Goal: Task Accomplishment & Management: Manage account settings

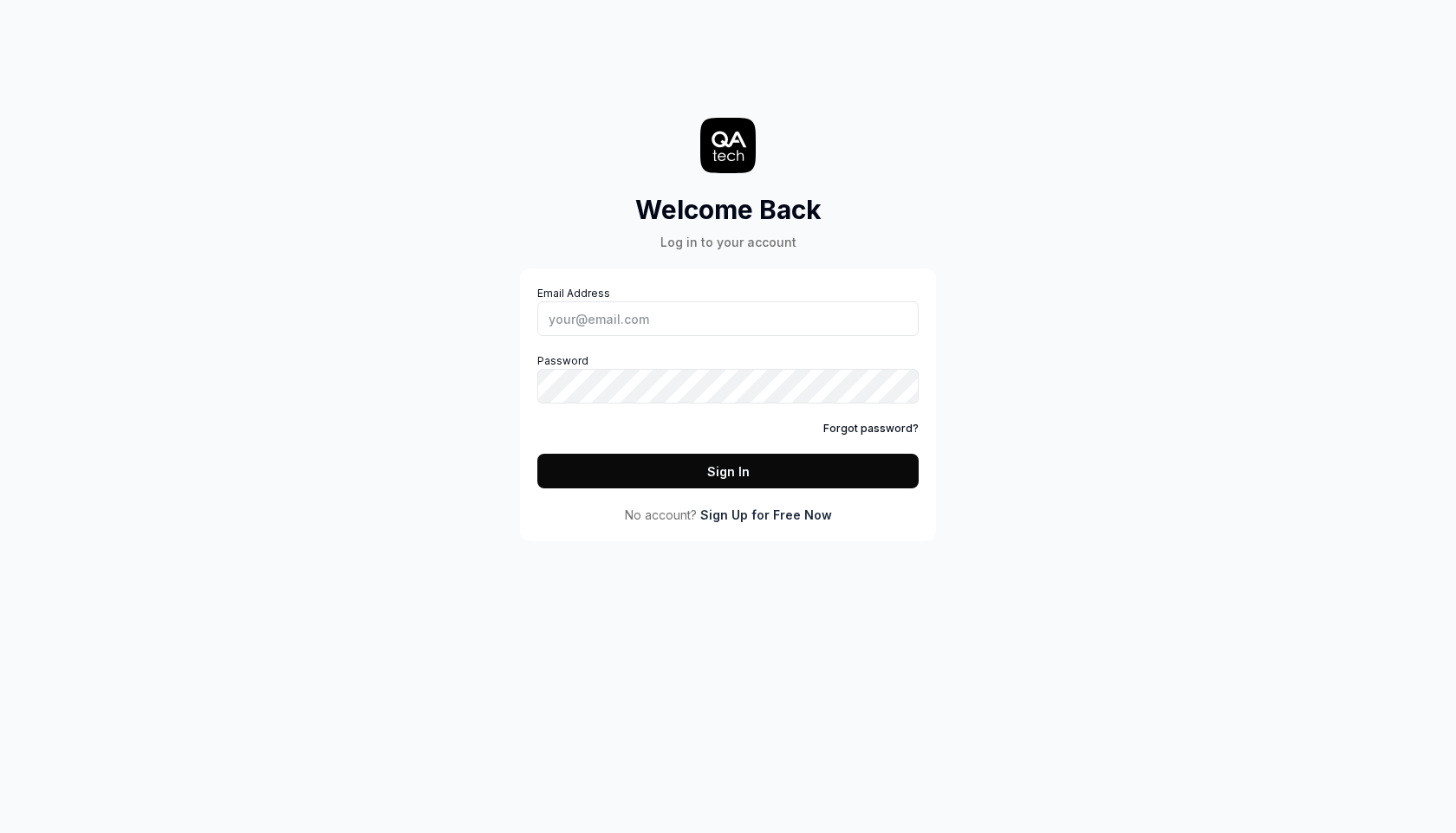
click at [696, 462] on button "Sign In" at bounding box center [728, 471] width 381 height 34
click at [754, 312] on input "Email Address" at bounding box center [728, 319] width 381 height 34
click at [650, 71] on div "Welcome Back Log in to your account Email Address Password Forgot password? Sig…" at bounding box center [728, 288] width 520 height 507
click at [795, 306] on input "Email Address" at bounding box center [728, 319] width 381 height 34
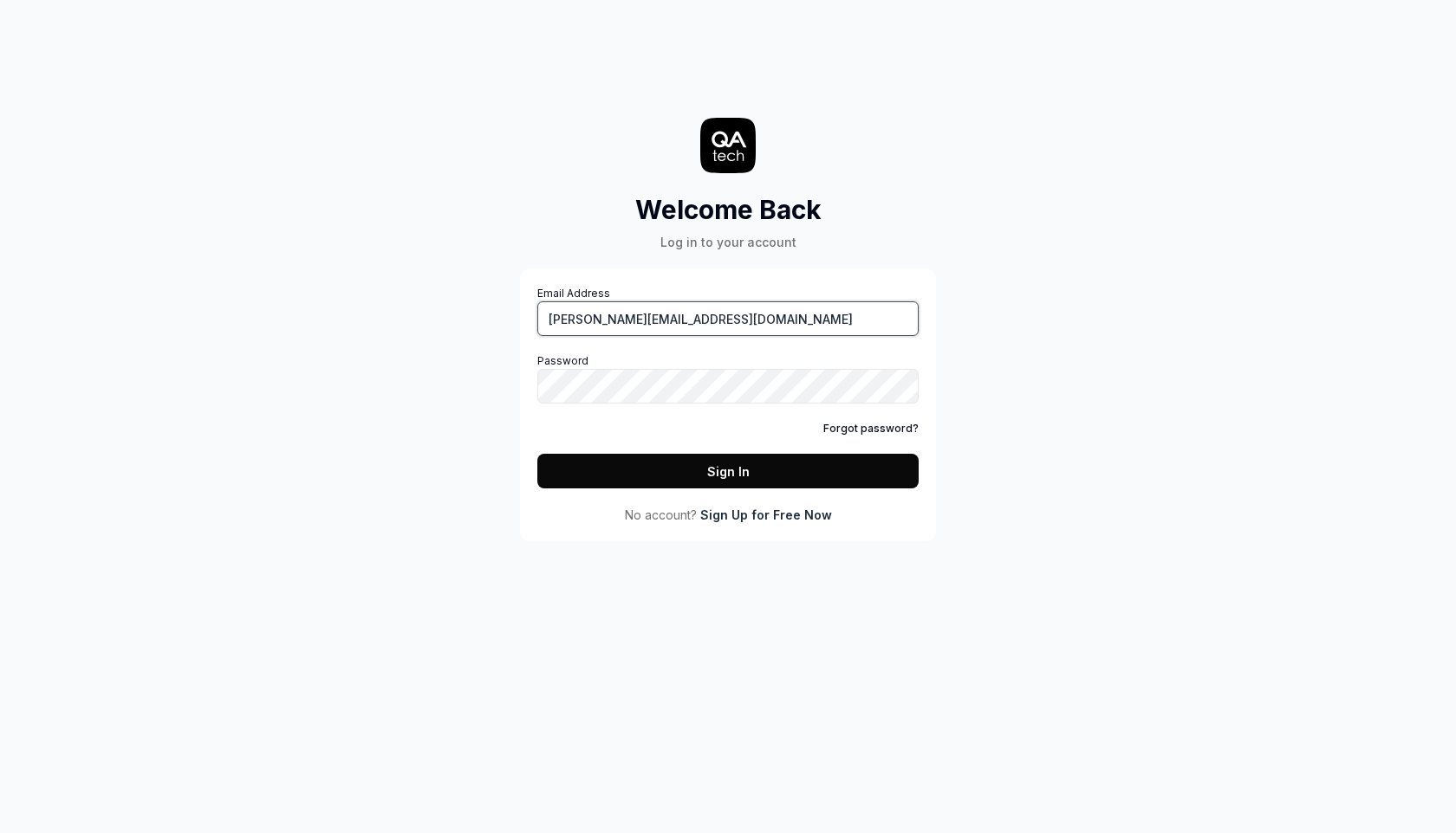
type input "[PERSON_NAME][EMAIL_ADDRESS][DOMAIN_NAME]"
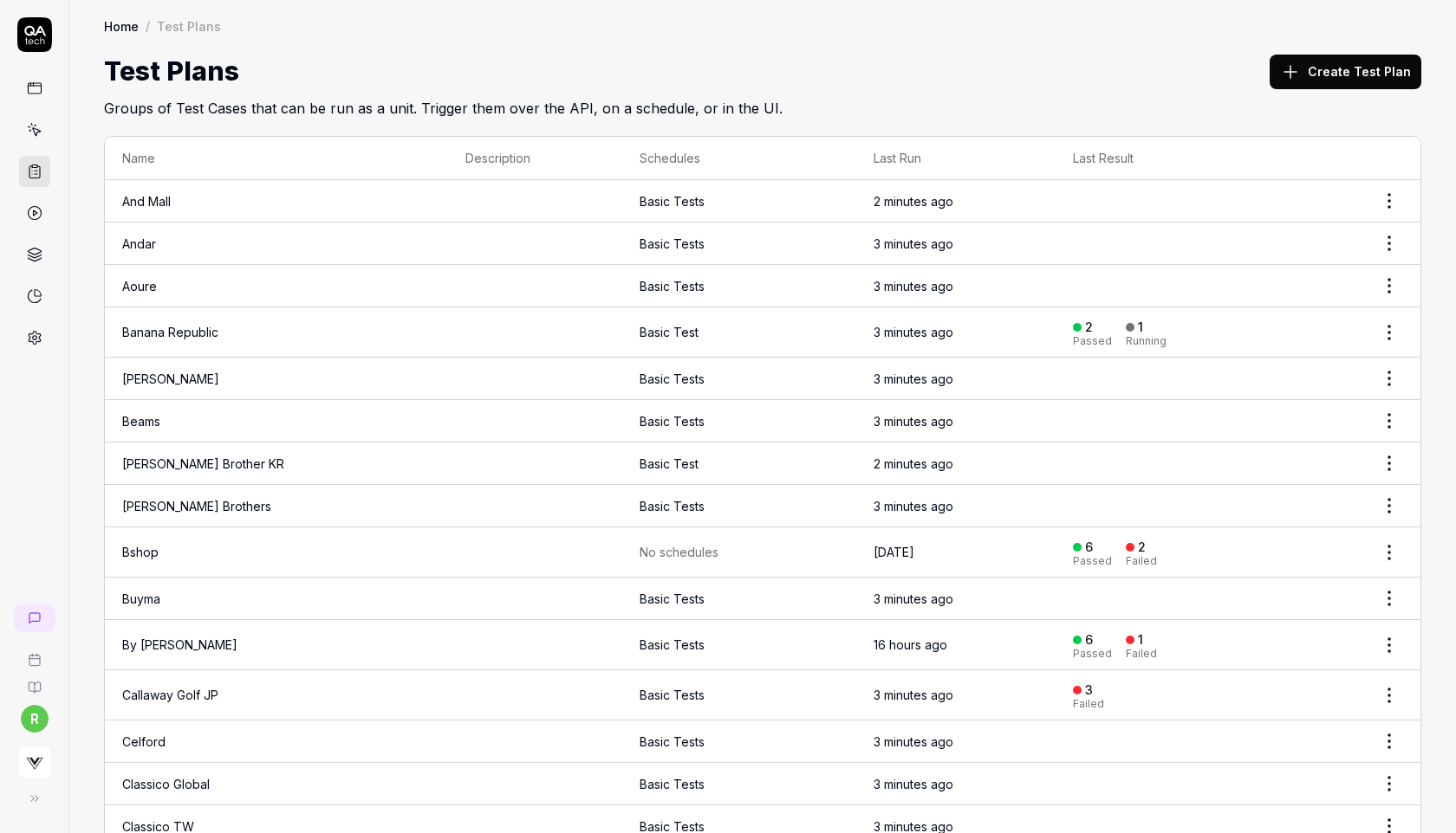
click at [204, 334] on link "Banana Republic" at bounding box center [171, 332] width 97 height 15
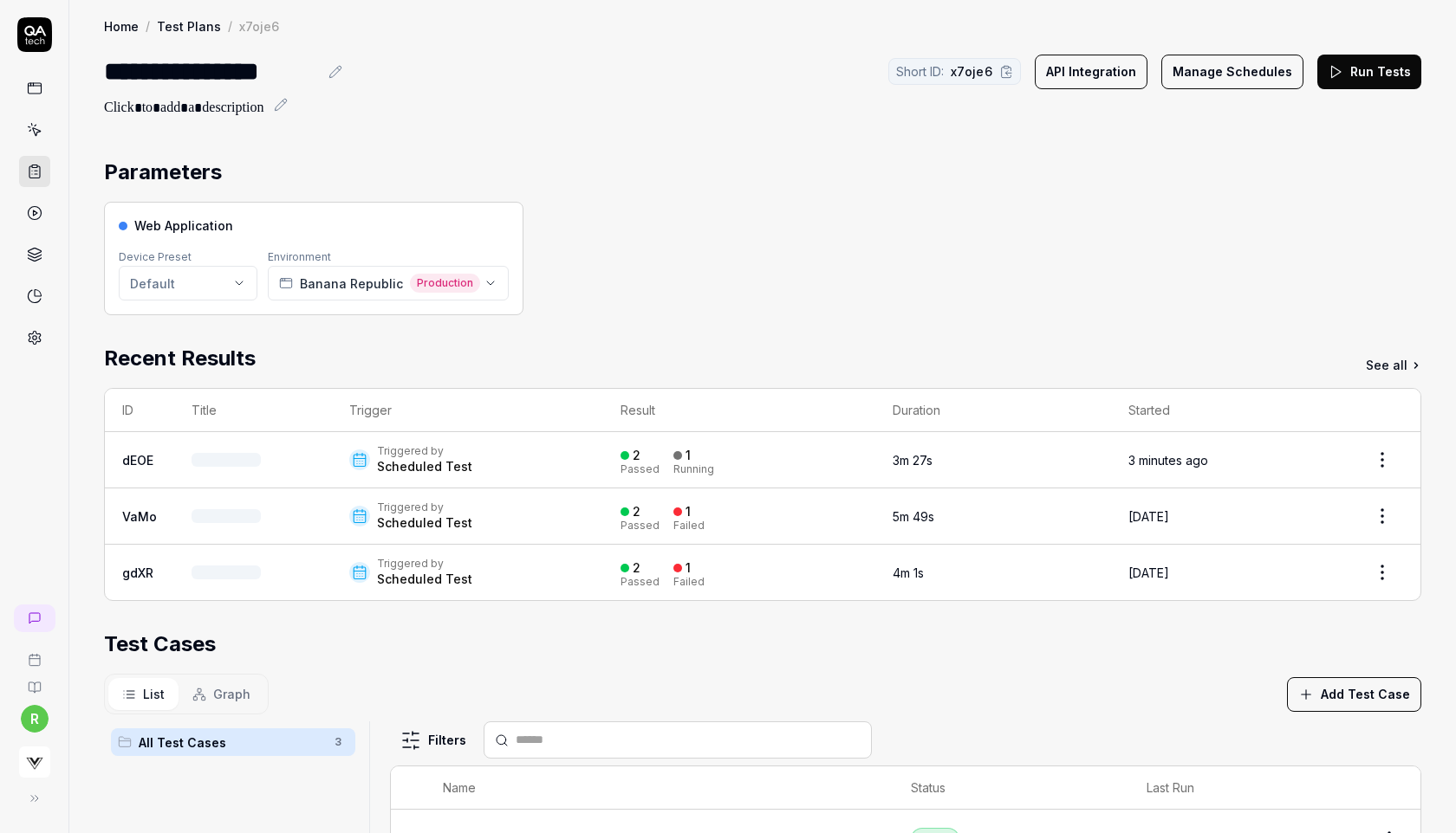
click at [1210, 64] on button "Manage Schedules" at bounding box center [1232, 72] width 142 height 34
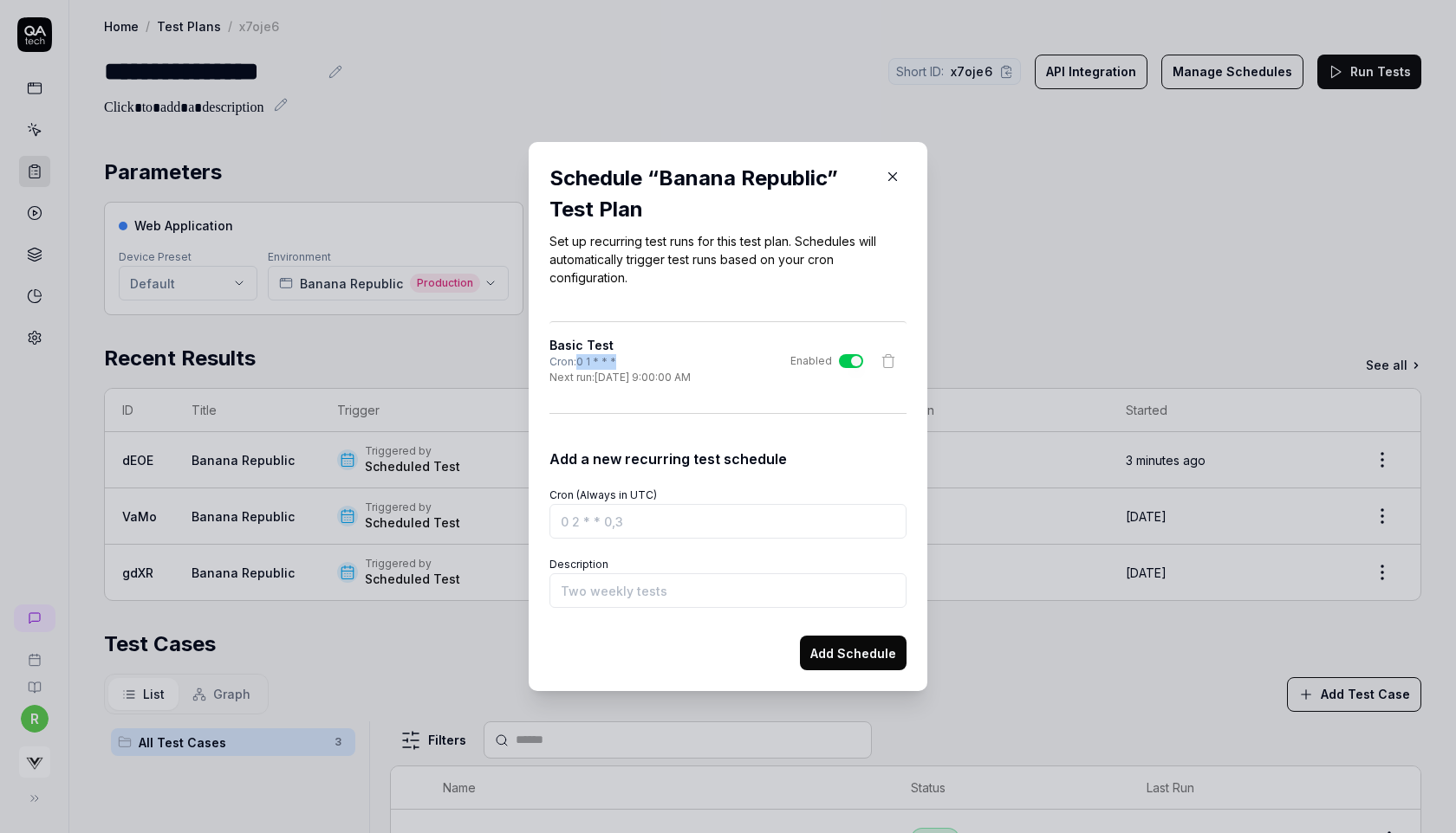
drag, startPoint x: 625, startPoint y: 360, endPoint x: 576, endPoint y: 363, distance: 49.1
click at [576, 363] on div "Cron: 0 1 * * *" at bounding box center [620, 361] width 141 height 16
click at [628, 367] on div "Cron: 0 1 * * *" at bounding box center [620, 361] width 141 height 16
drag, startPoint x: 621, startPoint y: 361, endPoint x: 579, endPoint y: 361, distance: 42.0
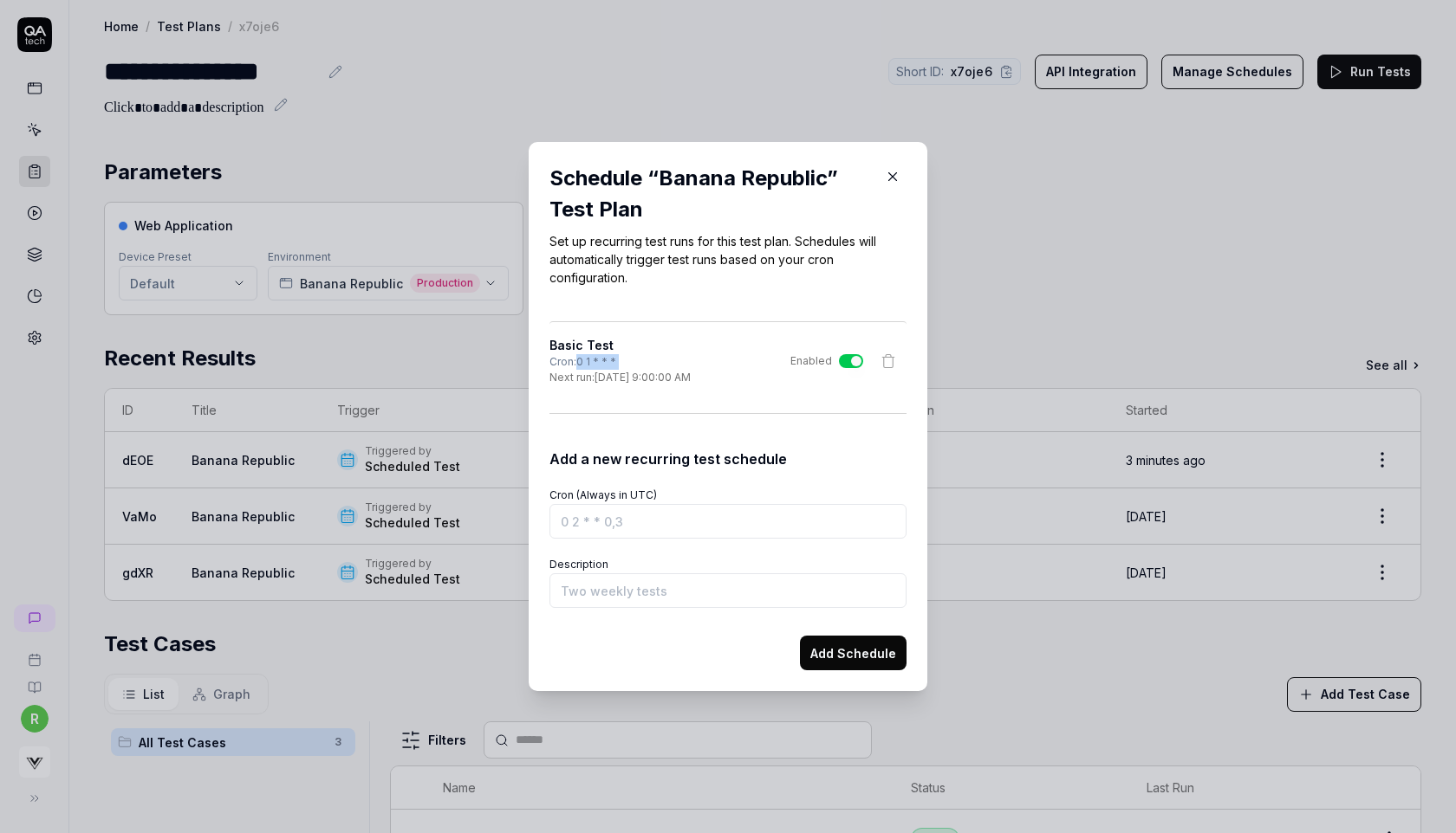
click at [579, 361] on div "Cron: 0 1 * * *" at bounding box center [620, 361] width 141 height 16
copy div "0 1 * * *"
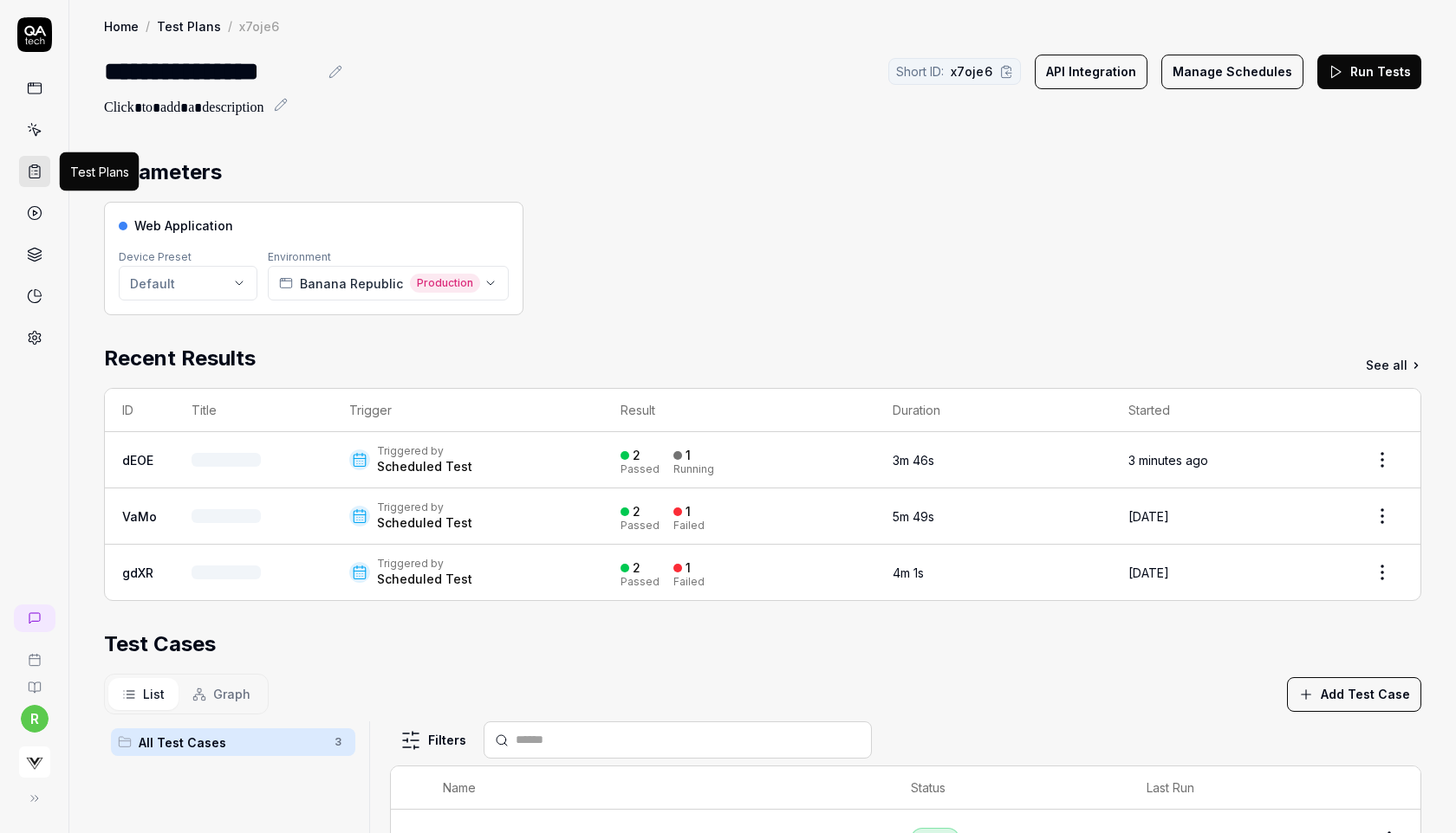
click at [33, 169] on icon at bounding box center [34, 171] width 16 height 16
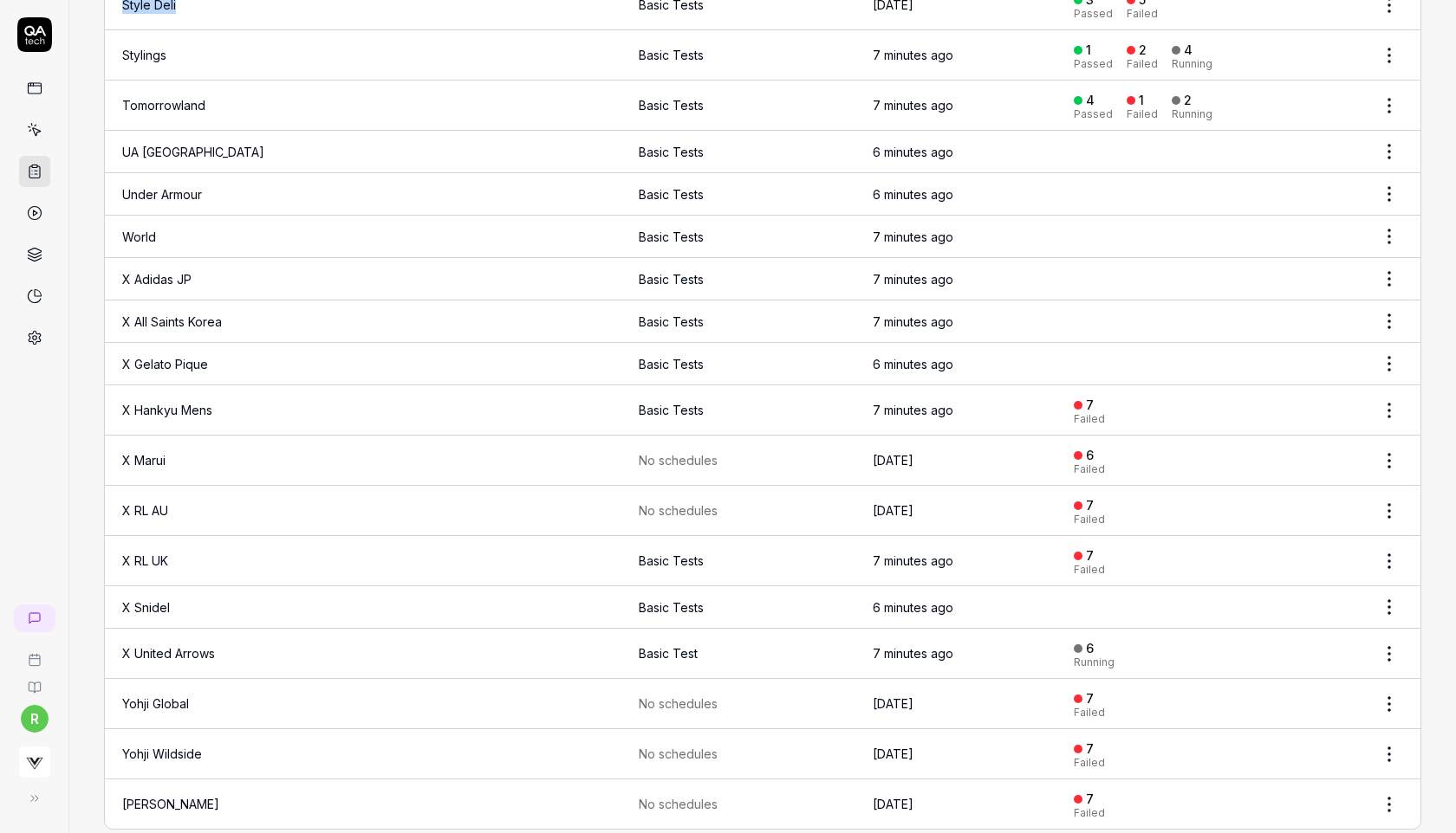
scroll to position [2571, 0]
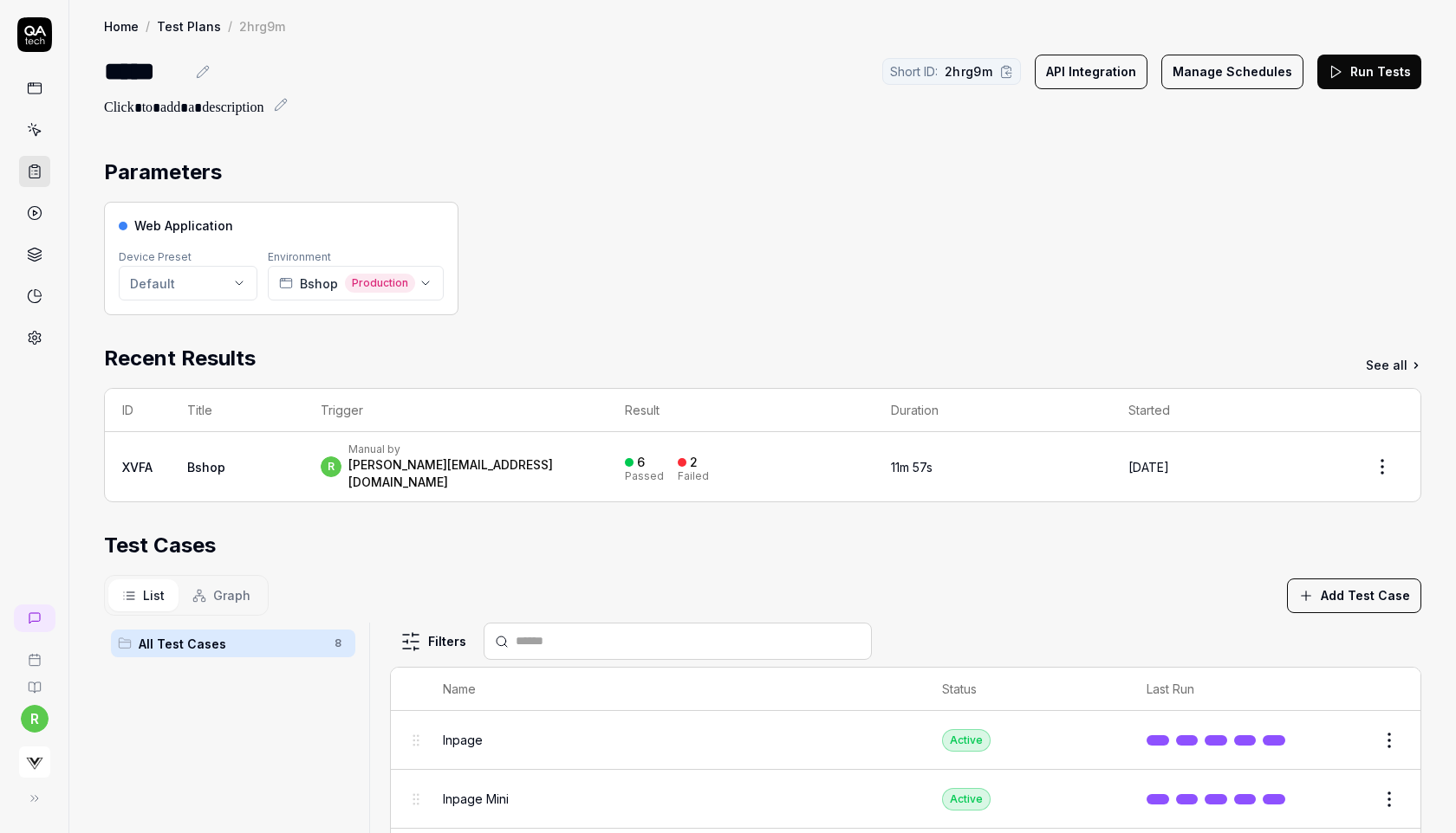
click at [1212, 81] on button "Manage Schedules" at bounding box center [1232, 72] width 142 height 34
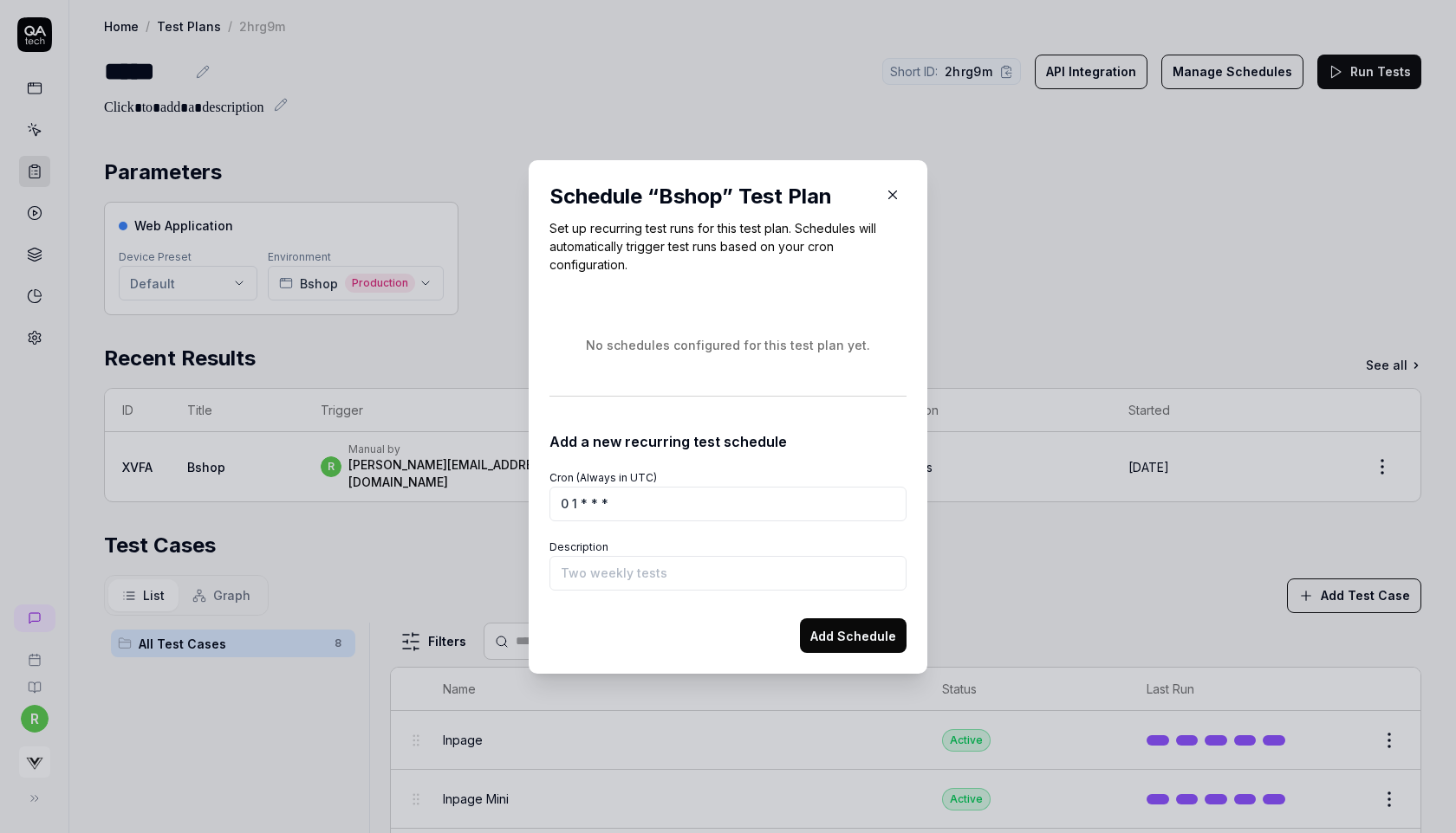
type input "0 1 * * *"
click at [590, 569] on input "Description" at bounding box center [728, 573] width 357 height 34
type input "Basic Tests"
click at [816, 634] on button "Add Schedule" at bounding box center [853, 635] width 107 height 34
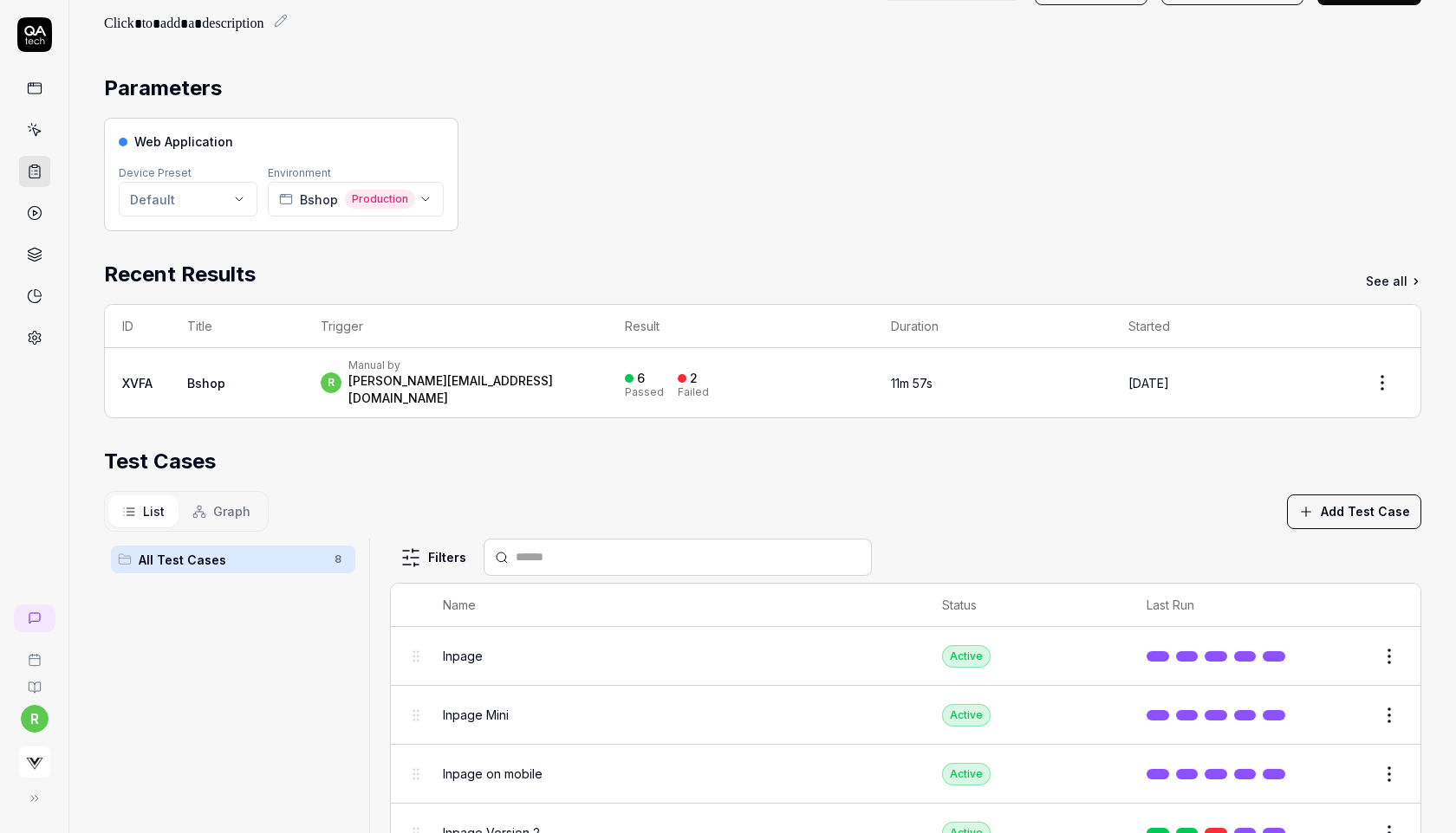
scroll to position [85, 0]
click at [835, 174] on div "Web Application Device Preset Default Environment Bshop Production" at bounding box center [763, 174] width 1318 height 113
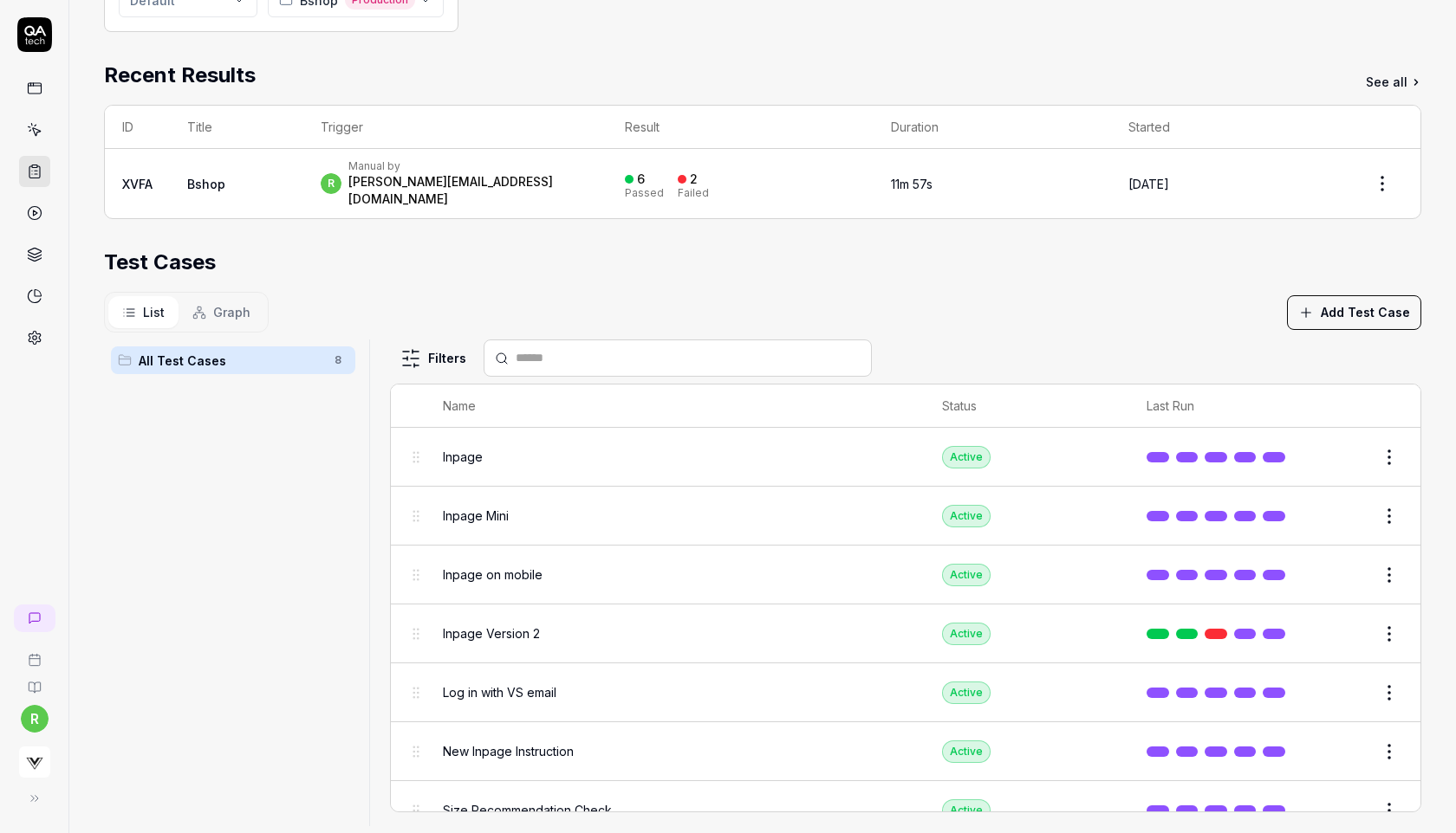
scroll to position [295, 0]
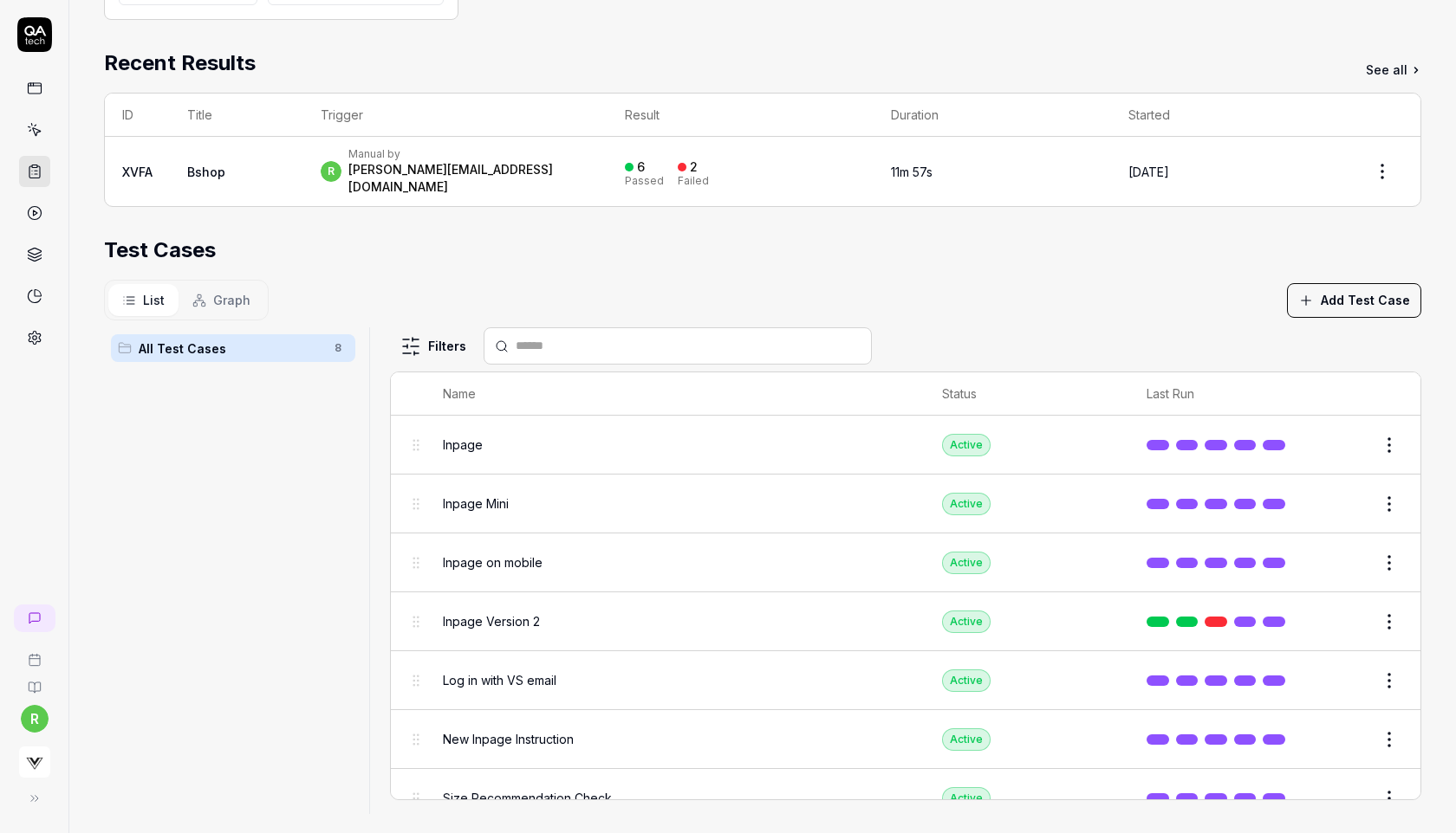
click at [1397, 487] on html "r Home / Test Plans / 2hrg9m Home / Test Plans / 2hrg9m ***** Short ID: 2hrg9m …" at bounding box center [728, 416] width 1456 height 833
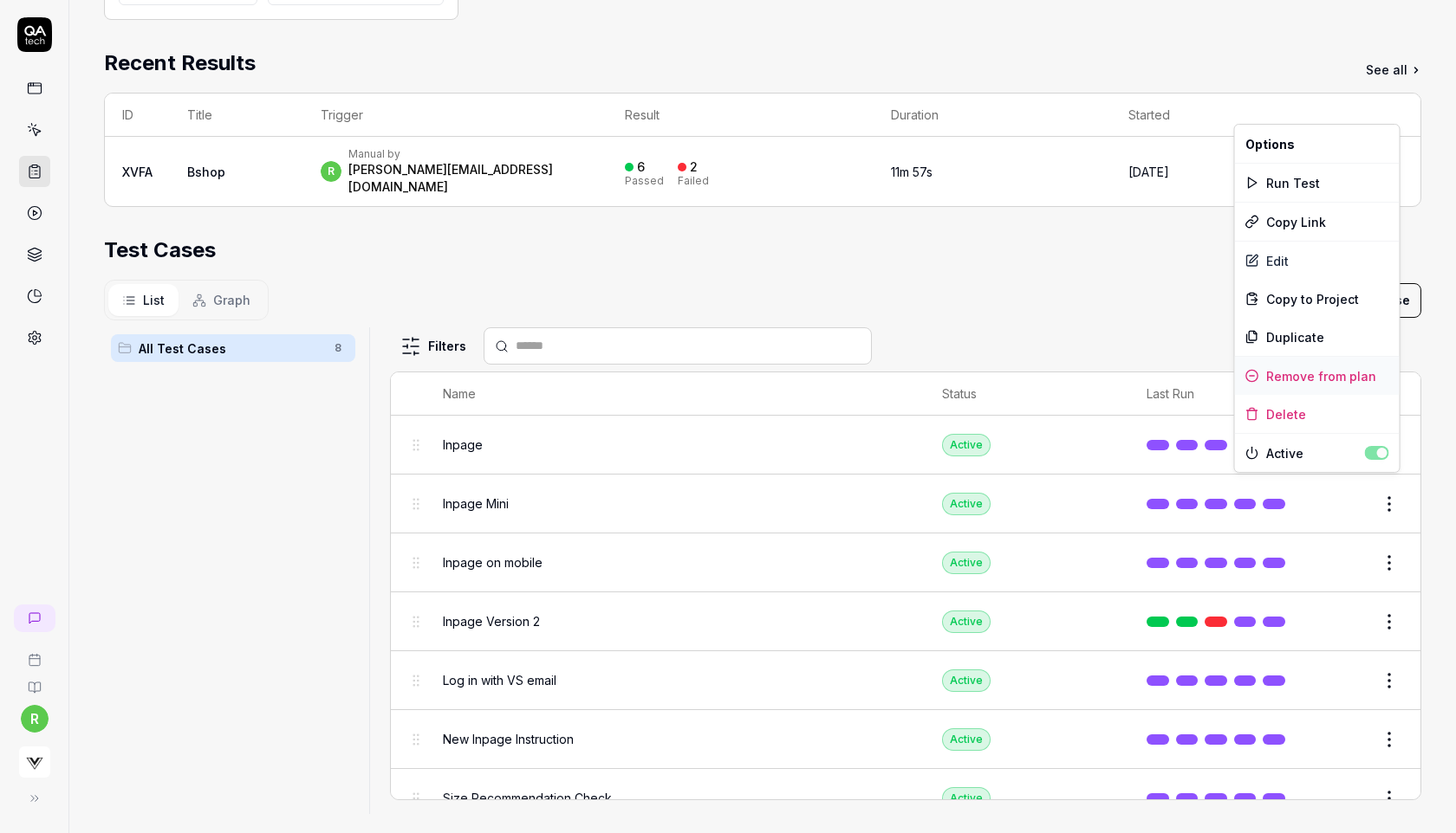
click at [1372, 375] on div "Remove from plan" at bounding box center [1317, 375] width 164 height 38
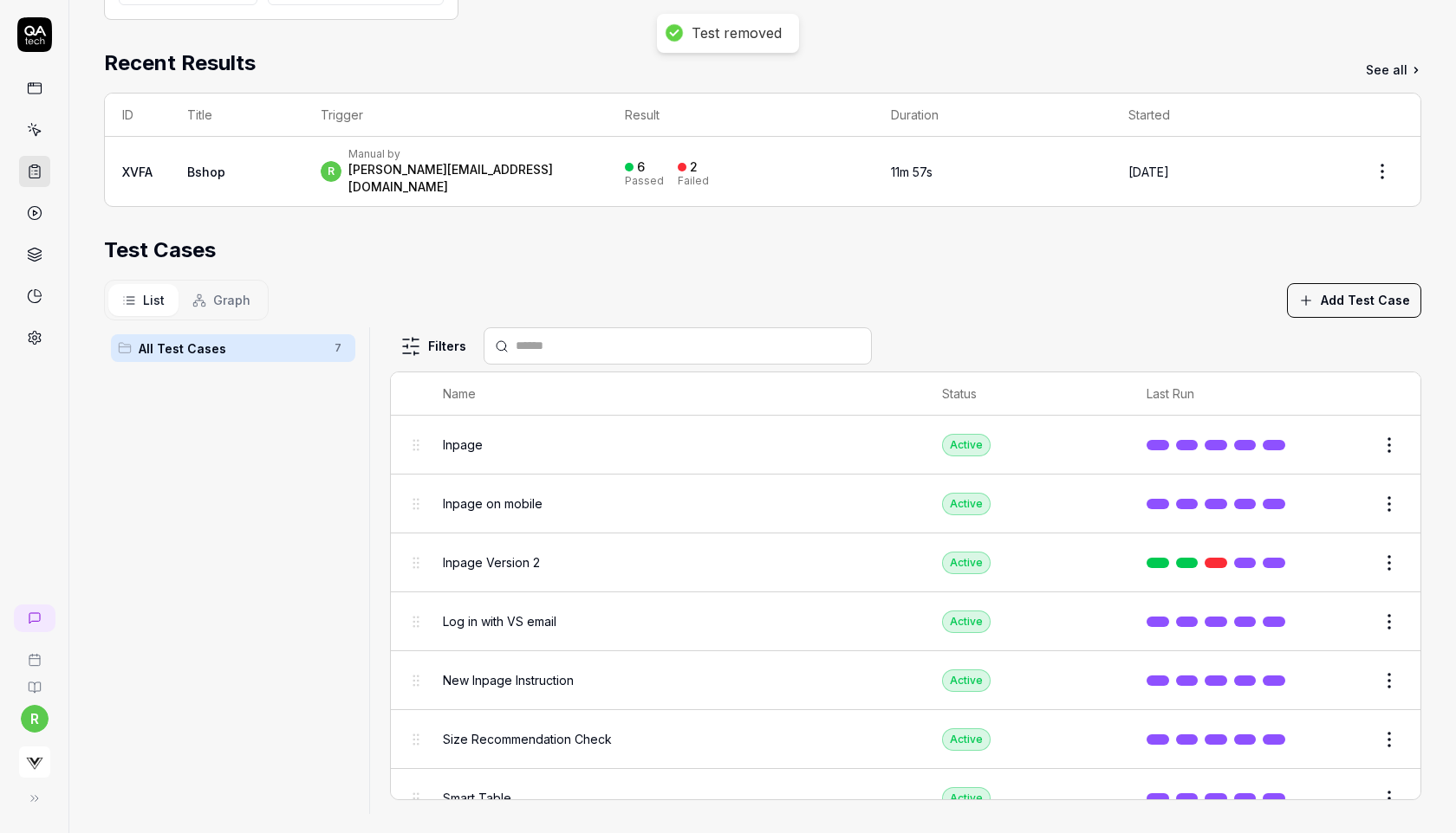
scroll to position [22, 0]
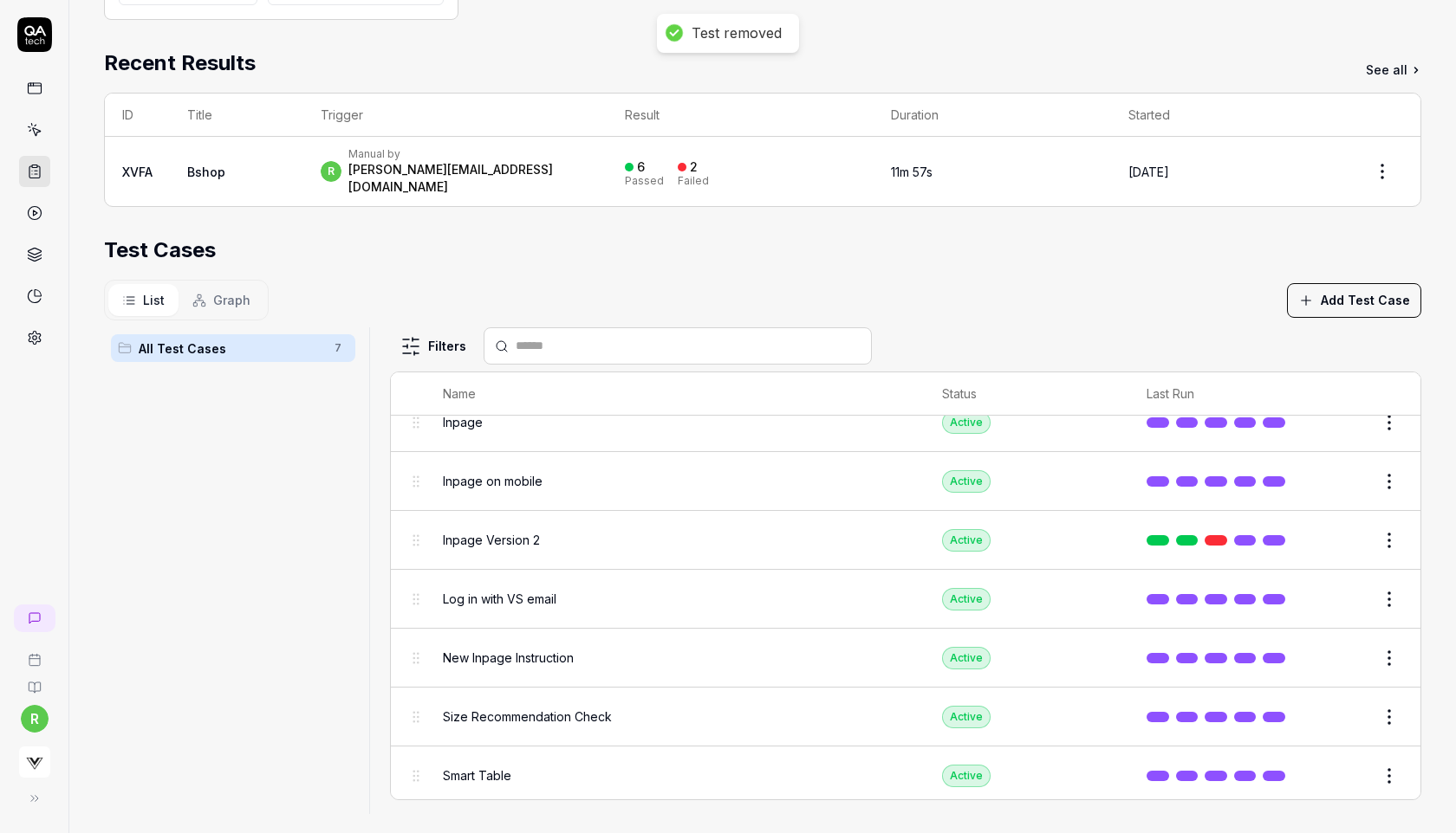
click at [1387, 698] on html "Test removed r Home / Test Plans / 2hrg9m Home / Test Plans / 2hrg9m ***** Shor…" at bounding box center [728, 416] width 1456 height 833
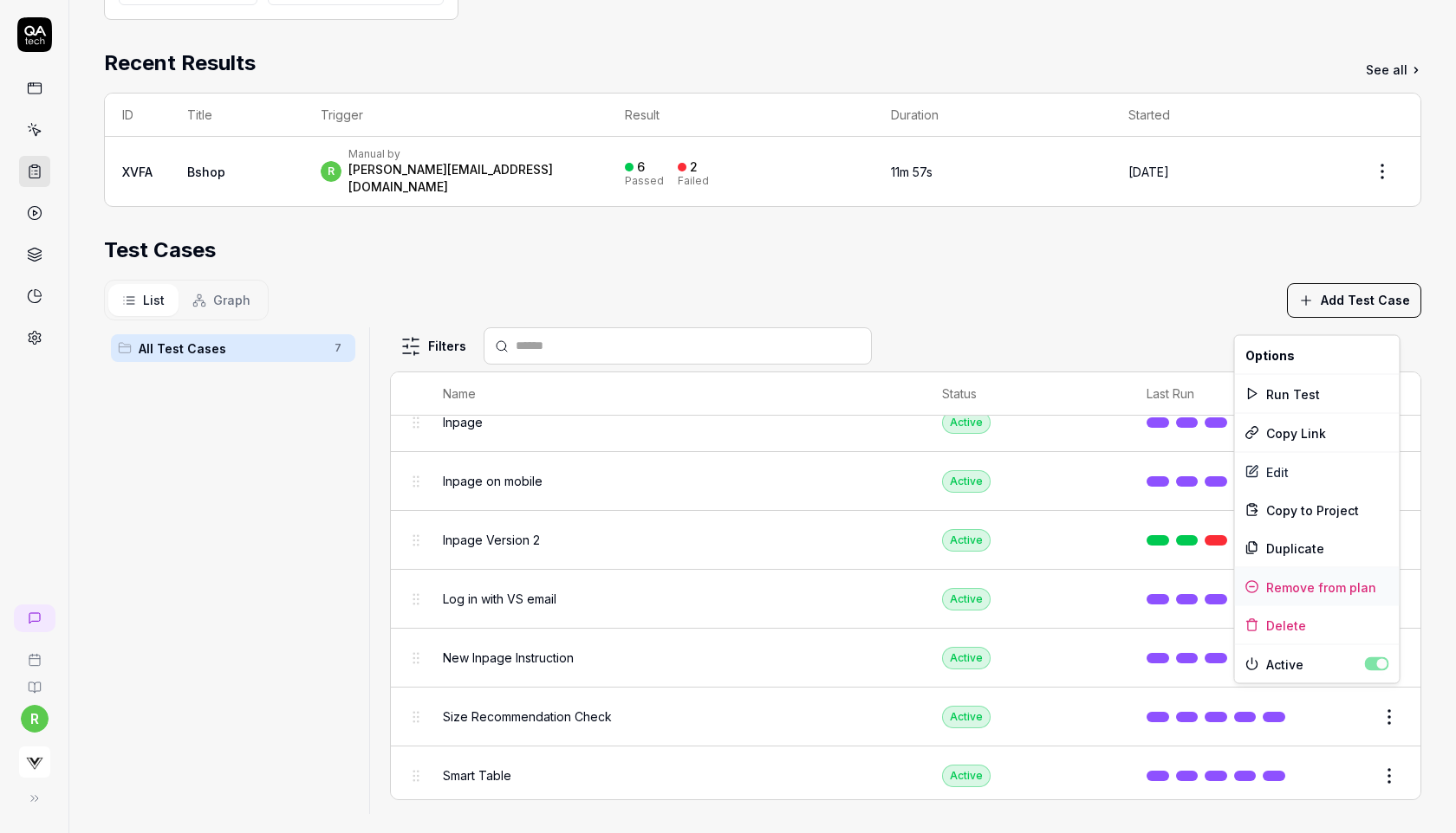
click at [1338, 589] on div "Remove from plan" at bounding box center [1317, 587] width 164 height 38
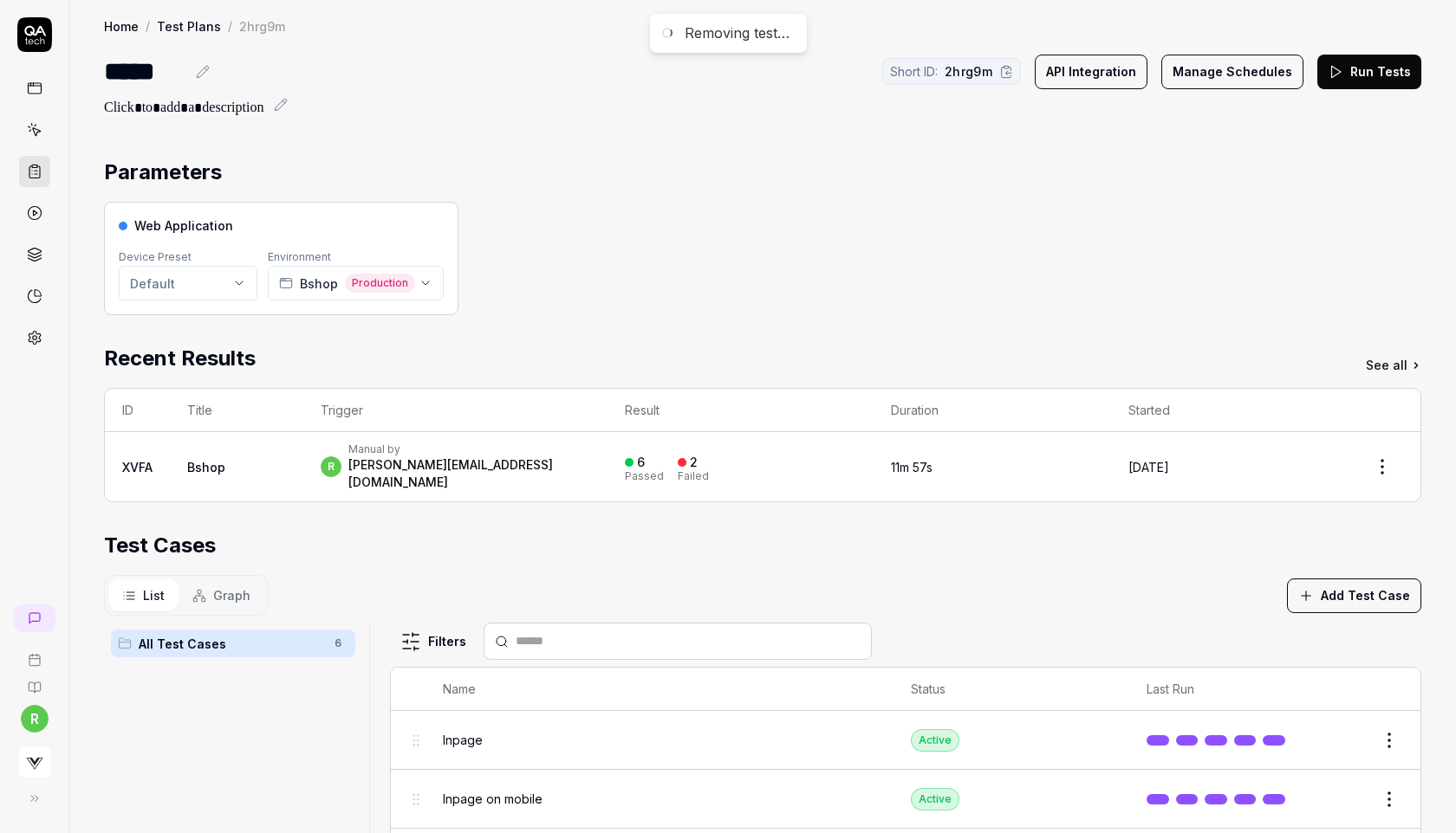
scroll to position [0, 0]
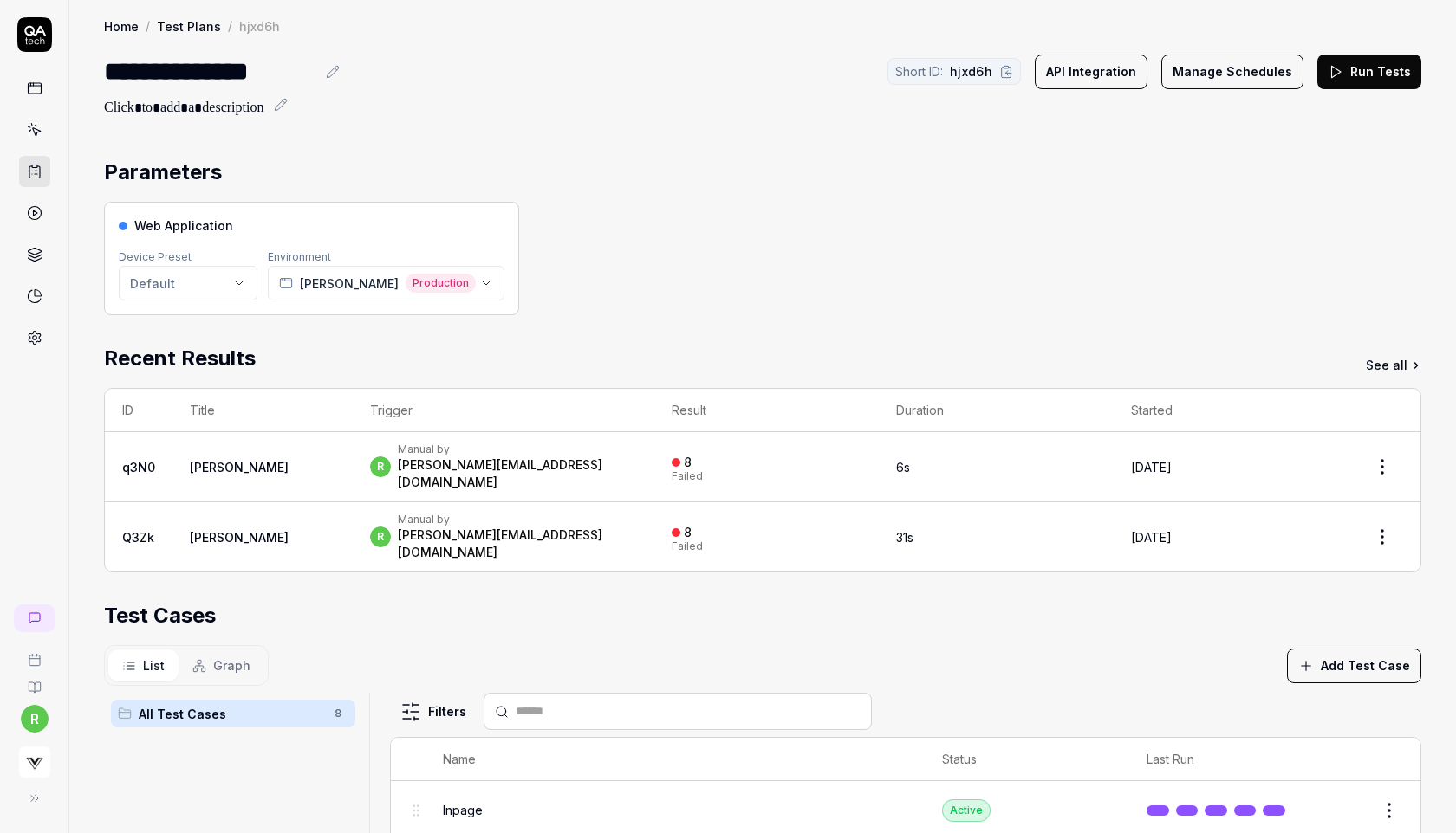
click at [1236, 72] on button "Manage Schedules" at bounding box center [1232, 72] width 142 height 34
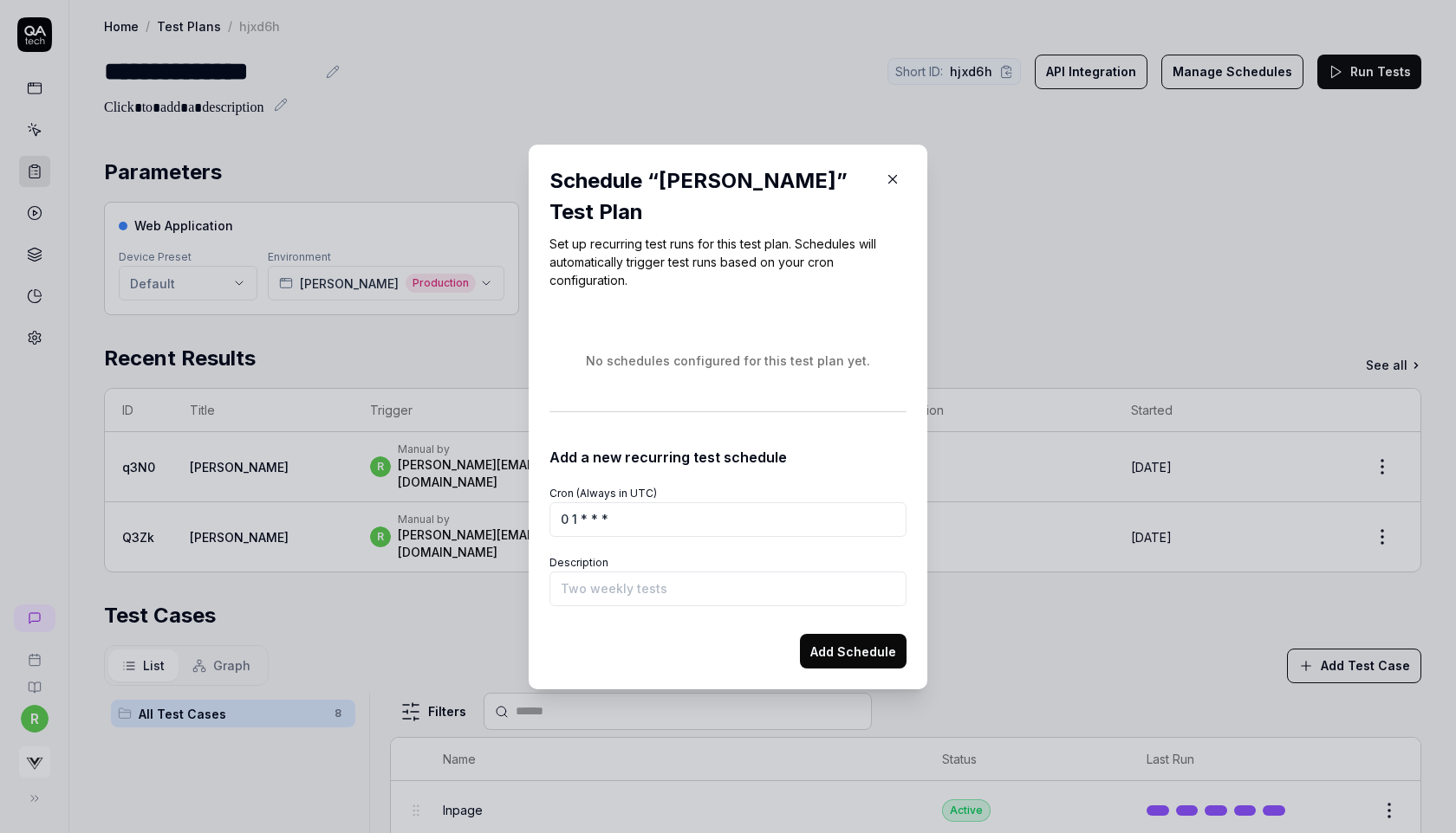
type input "0 1 * * *"
type input "Basic Tests"
click at [857, 650] on button "Add Schedule" at bounding box center [853, 651] width 107 height 34
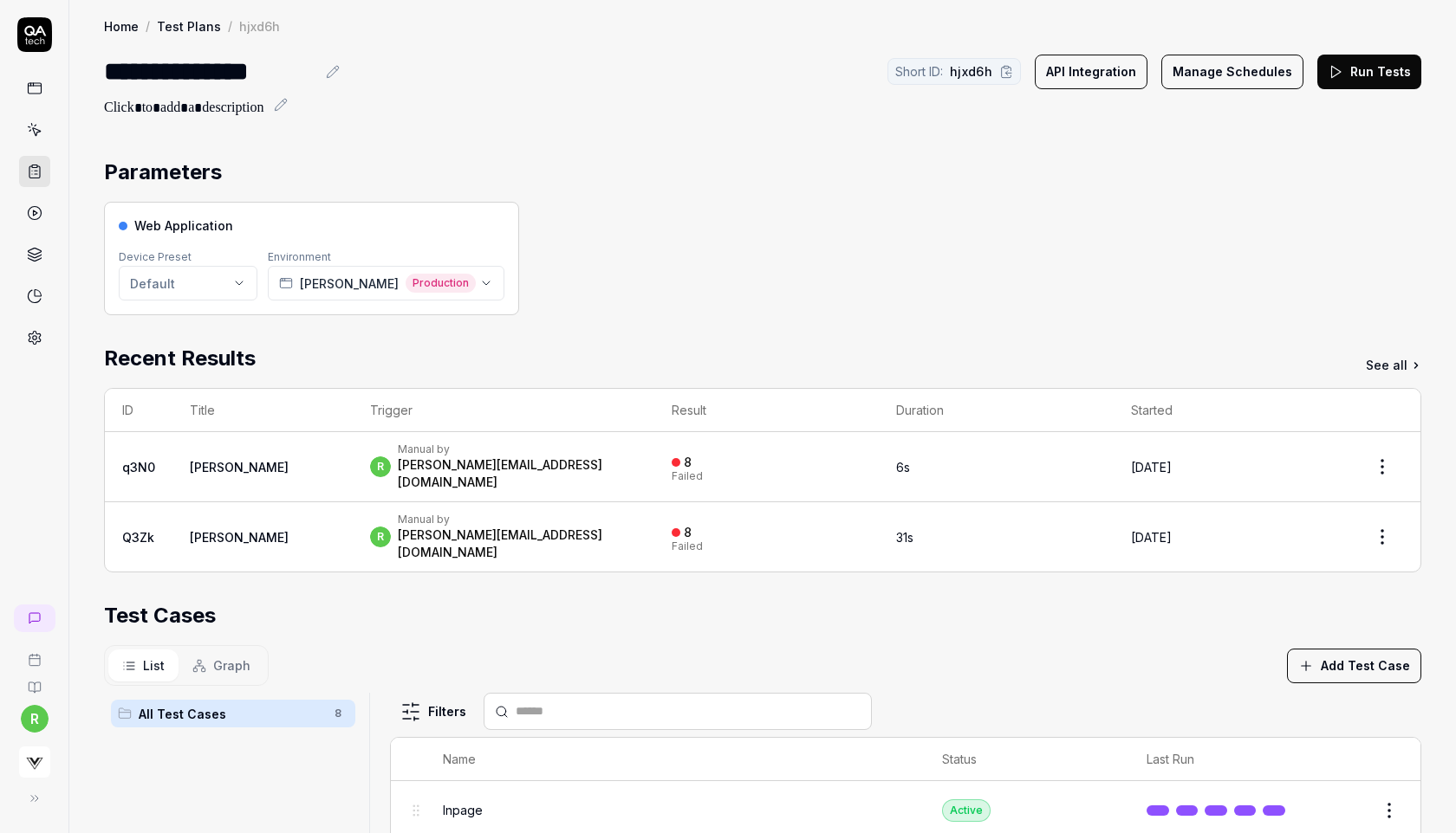
click at [1341, 71] on icon at bounding box center [1335, 72] width 16 height 16
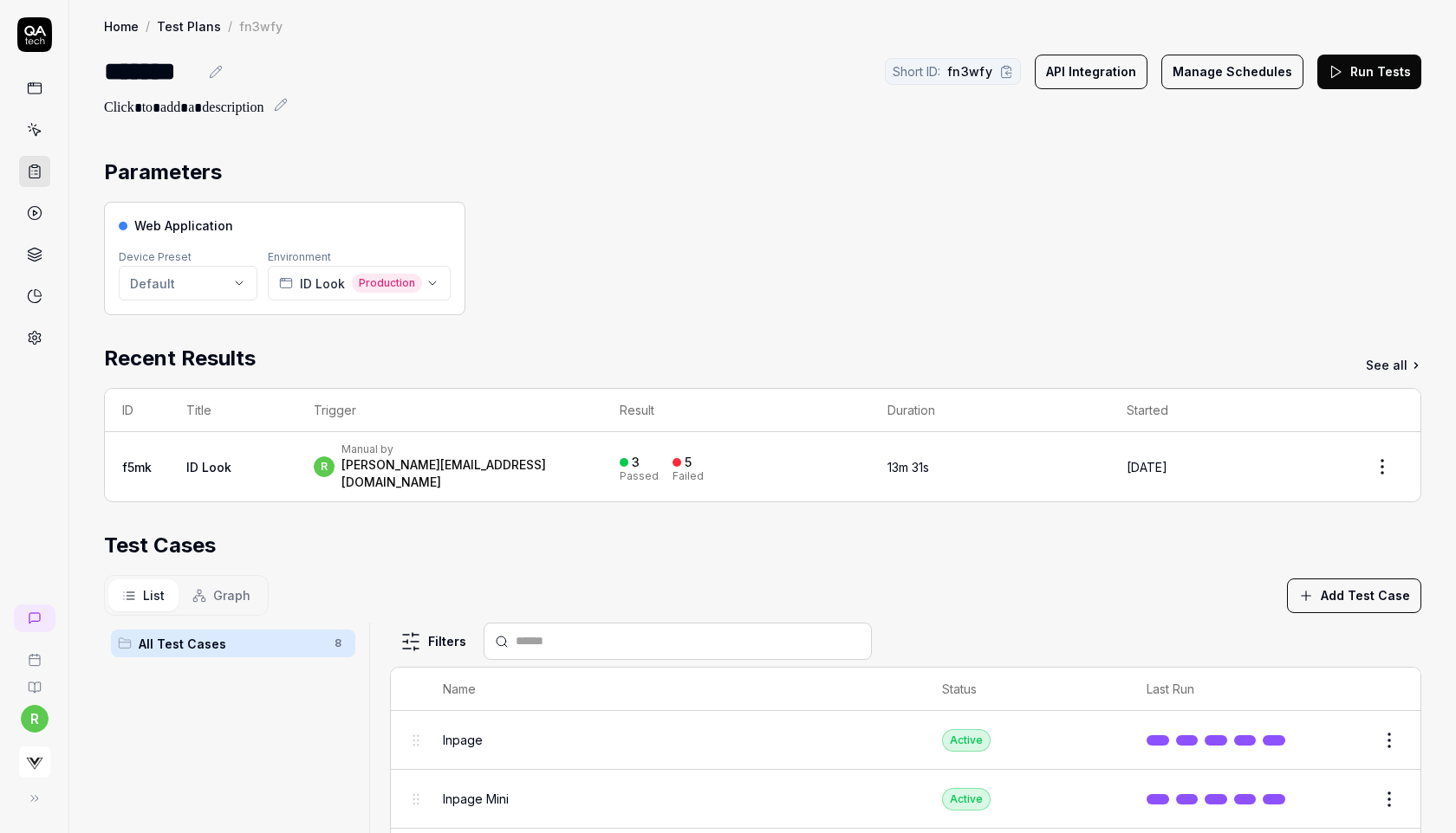
click at [1231, 74] on button "Manage Schedules" at bounding box center [1232, 72] width 142 height 34
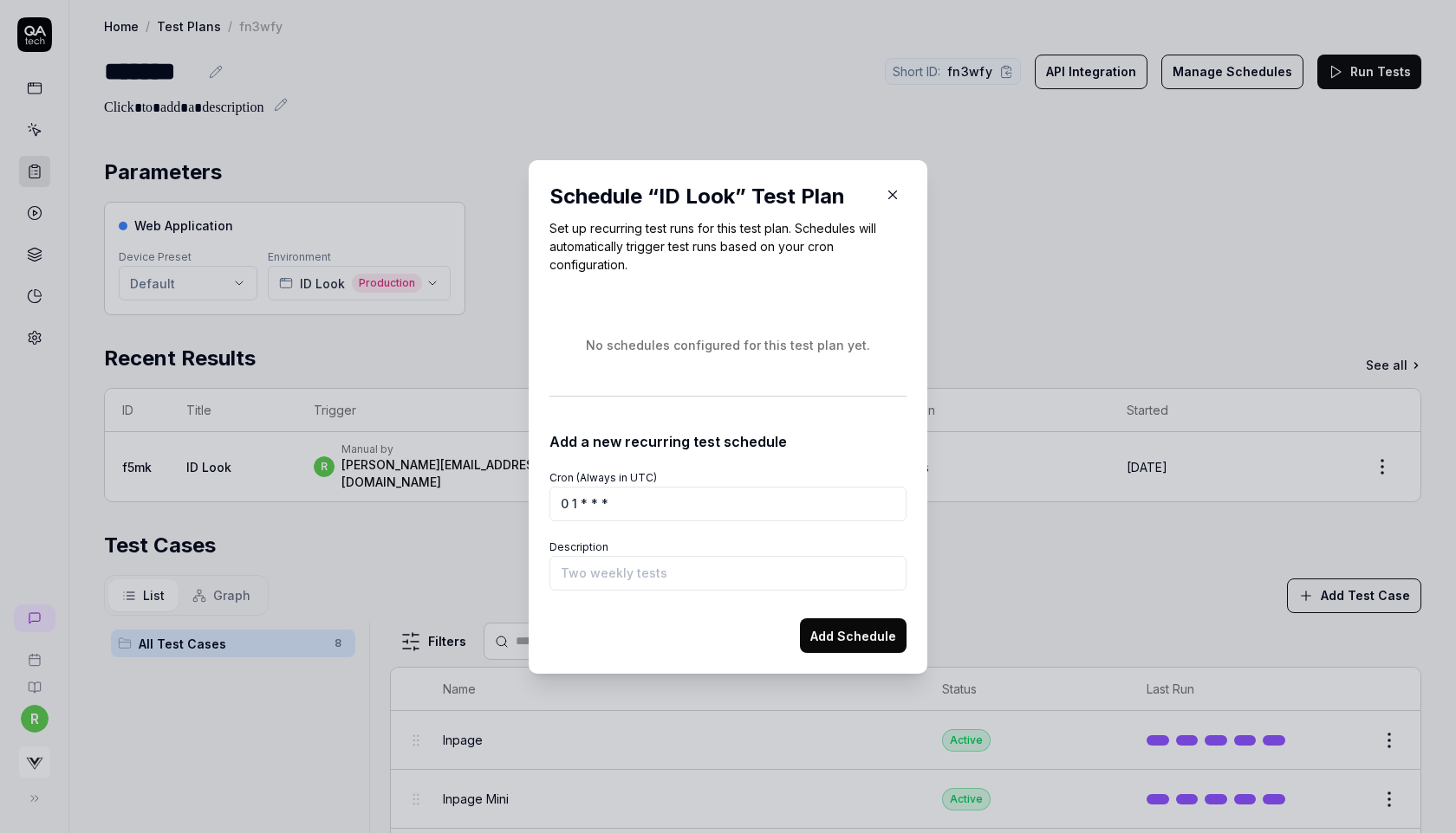
type input "0 1 * * *"
click at [611, 584] on input "Description" at bounding box center [728, 573] width 357 height 34
type input "Basic Tests"
click at [855, 635] on button "Add Schedule" at bounding box center [853, 635] width 107 height 34
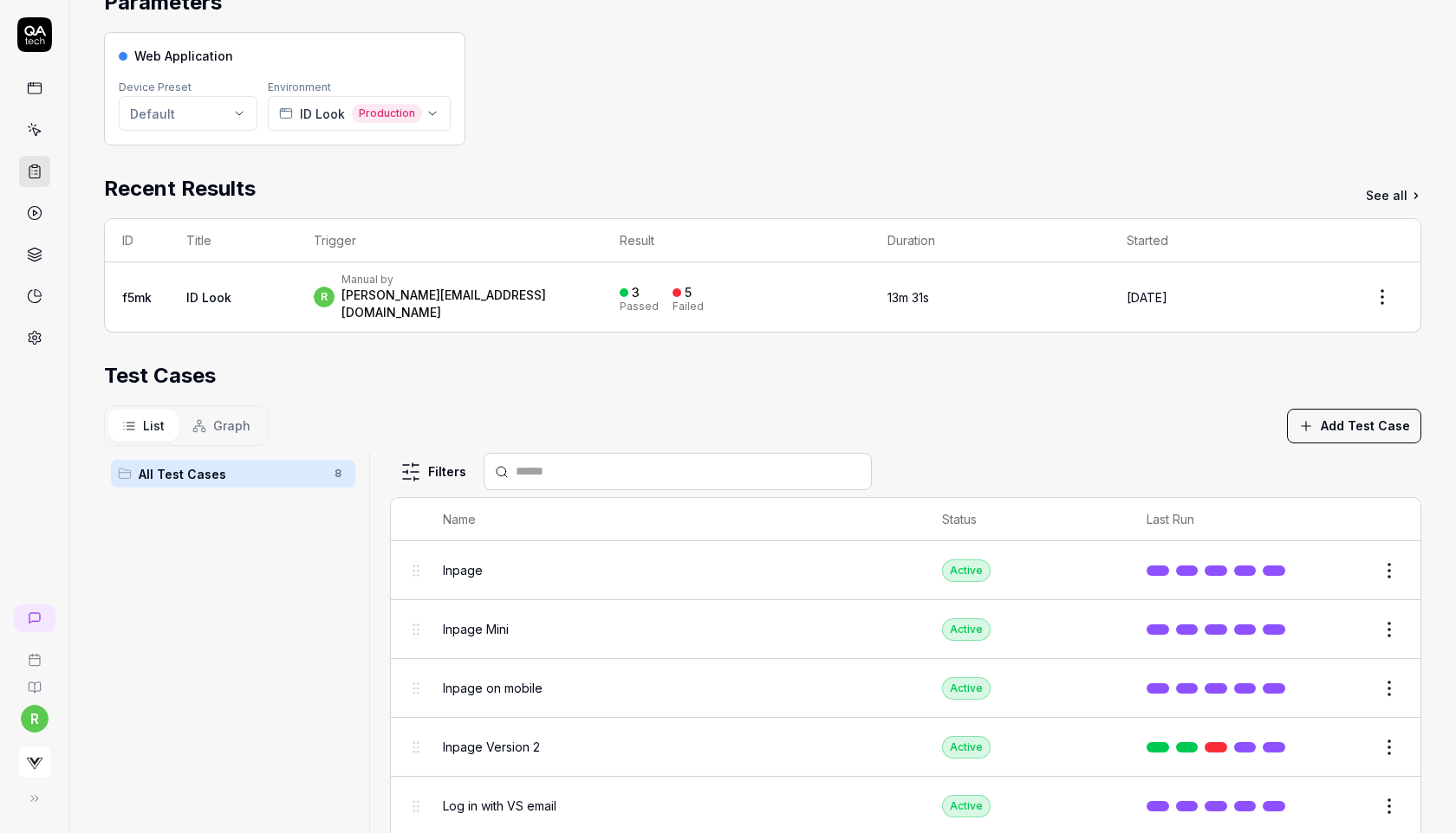
scroll to position [295, 0]
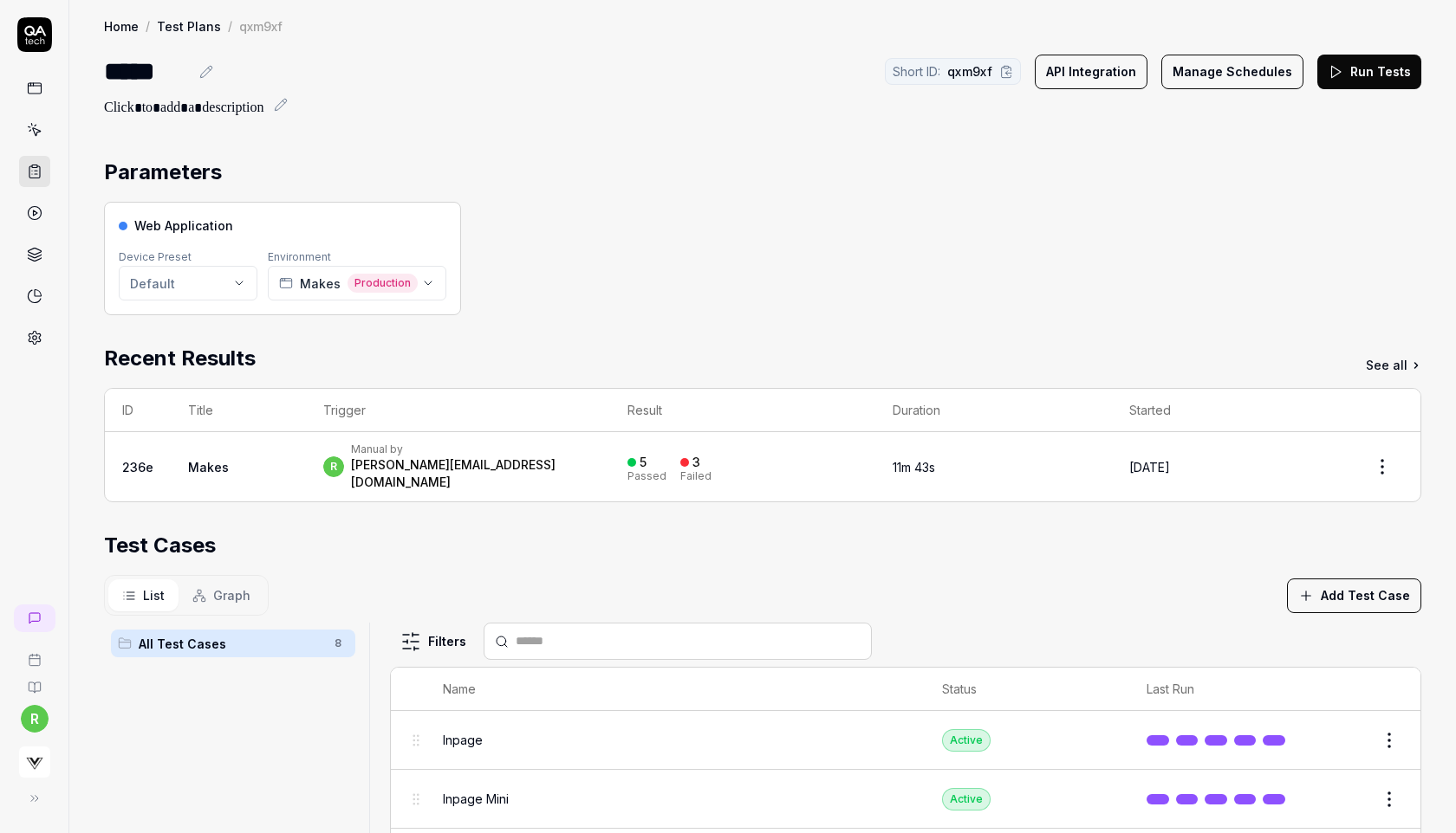
click at [1279, 71] on button "Manage Schedules" at bounding box center [1232, 72] width 142 height 34
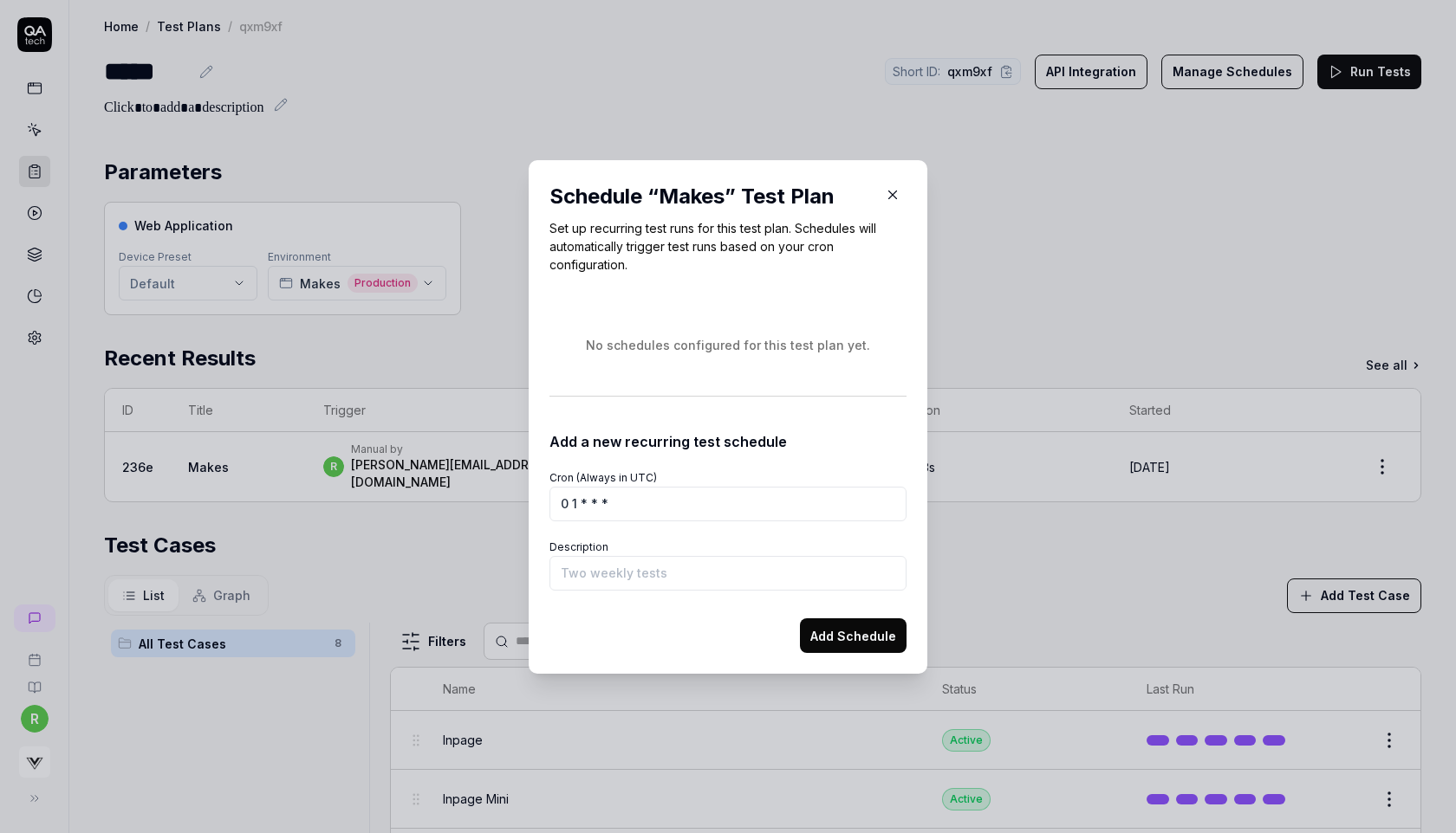
type input "0 1 * * *"
click at [615, 573] on input "Description" at bounding box center [728, 573] width 357 height 34
type input "Basic Tests"
click at [833, 636] on button "Add Schedule" at bounding box center [853, 635] width 107 height 34
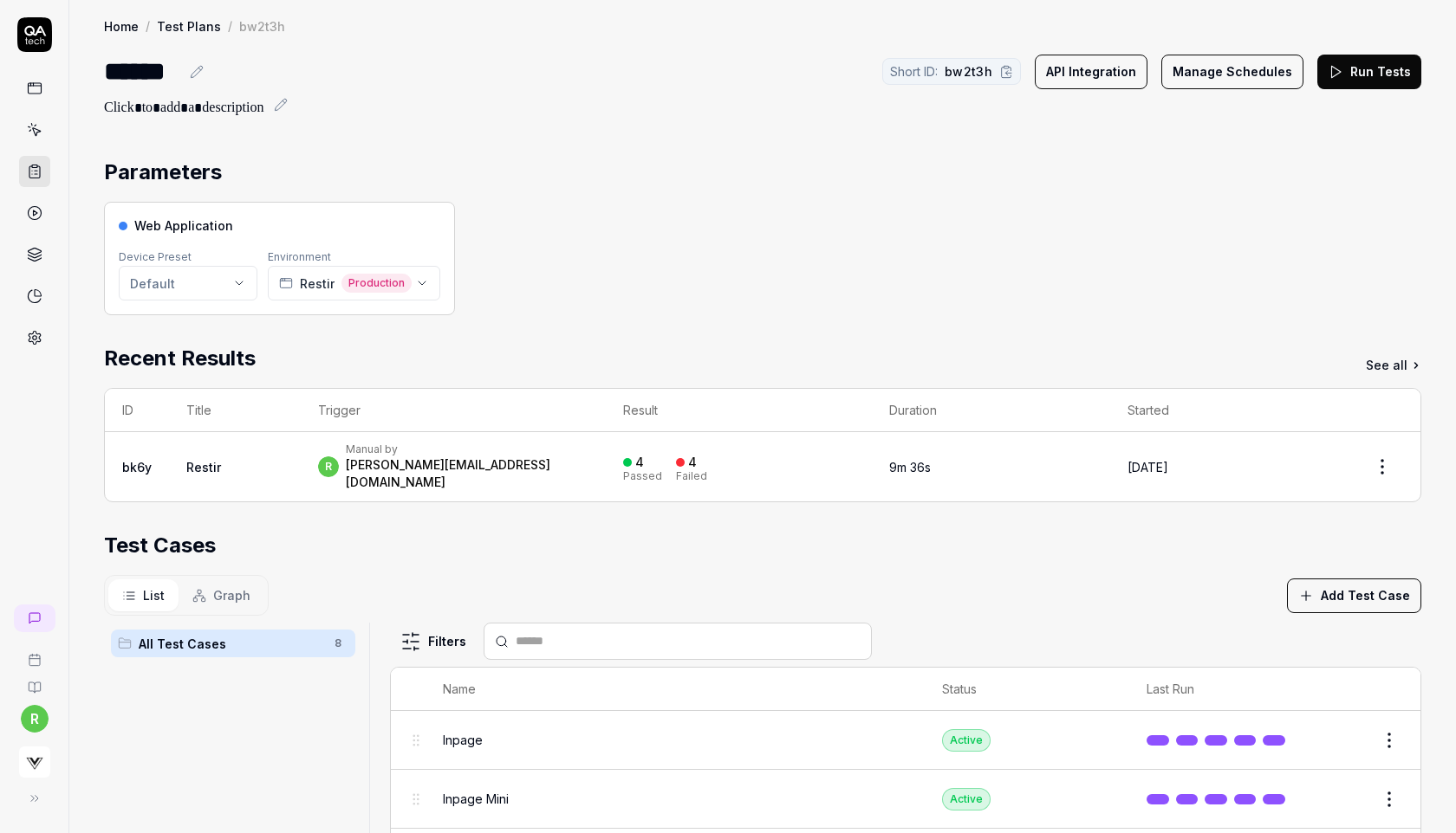
click at [1233, 65] on button "Manage Schedules" at bounding box center [1232, 72] width 142 height 34
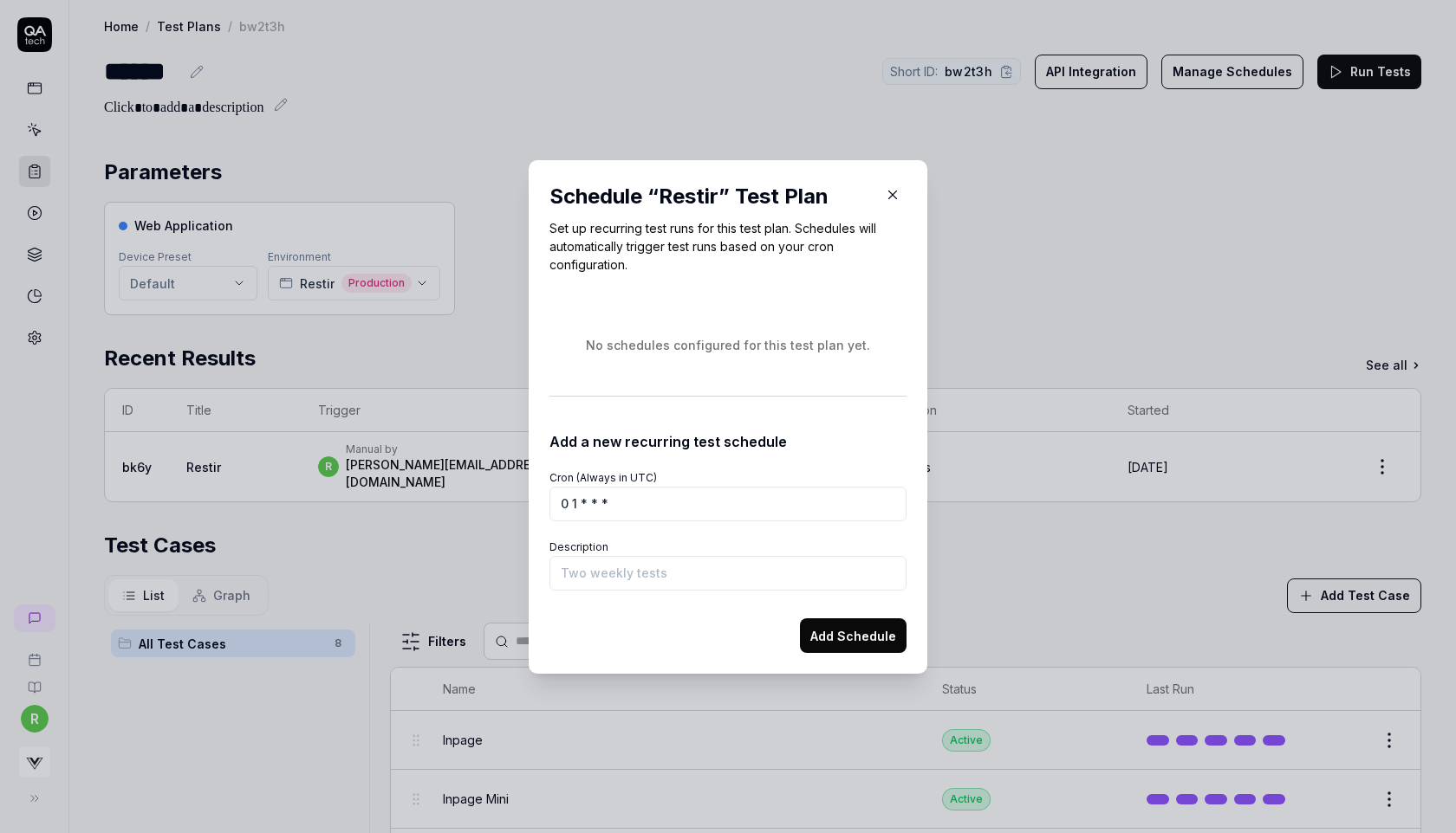
type input "0 1 * * *"
click at [601, 573] on input "Description" at bounding box center [728, 573] width 357 height 34
type input "Basic Tests"
click at [819, 643] on button "Add Schedule" at bounding box center [853, 635] width 107 height 34
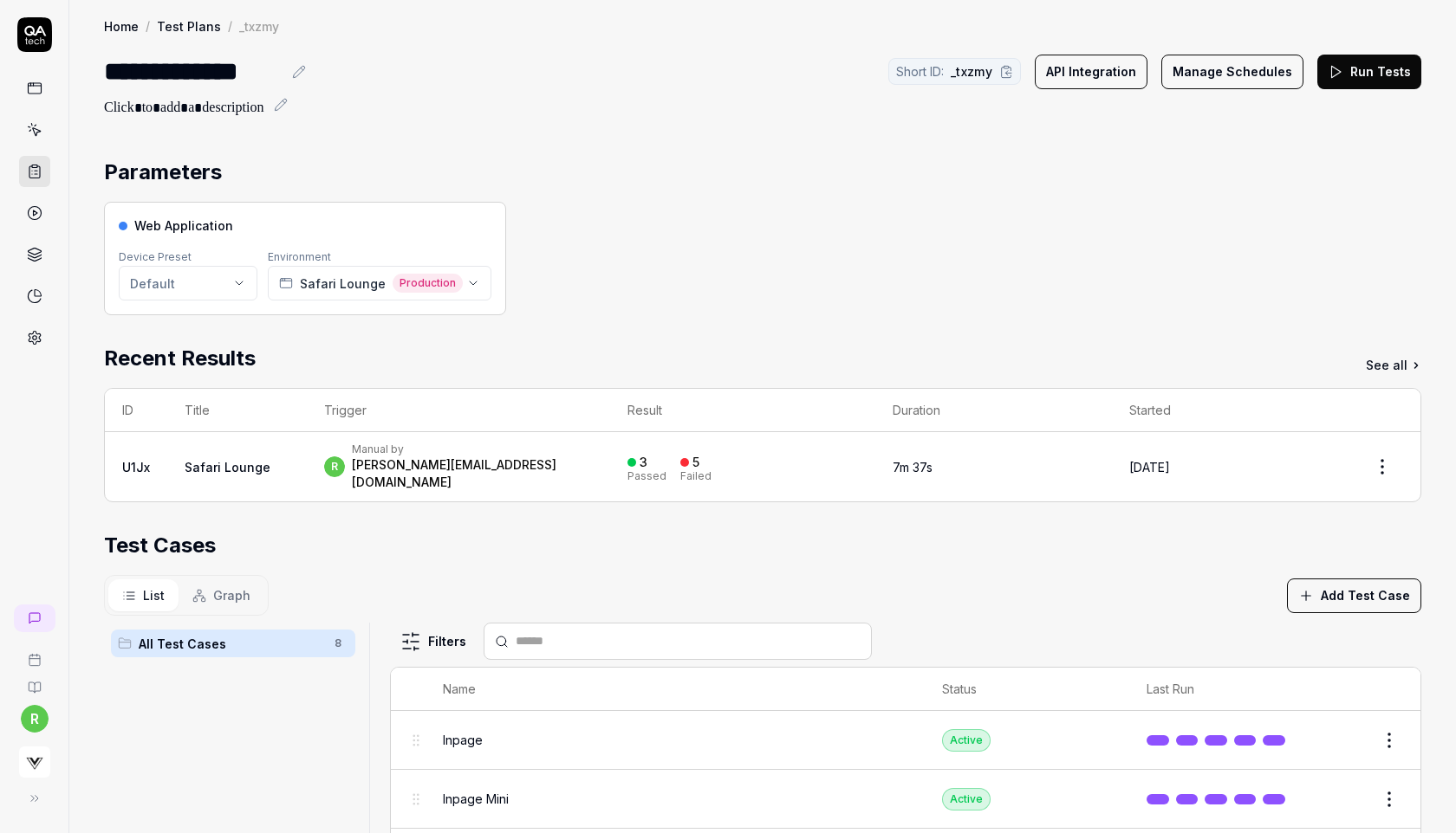
click at [1196, 83] on button "Manage Schedules" at bounding box center [1232, 72] width 142 height 34
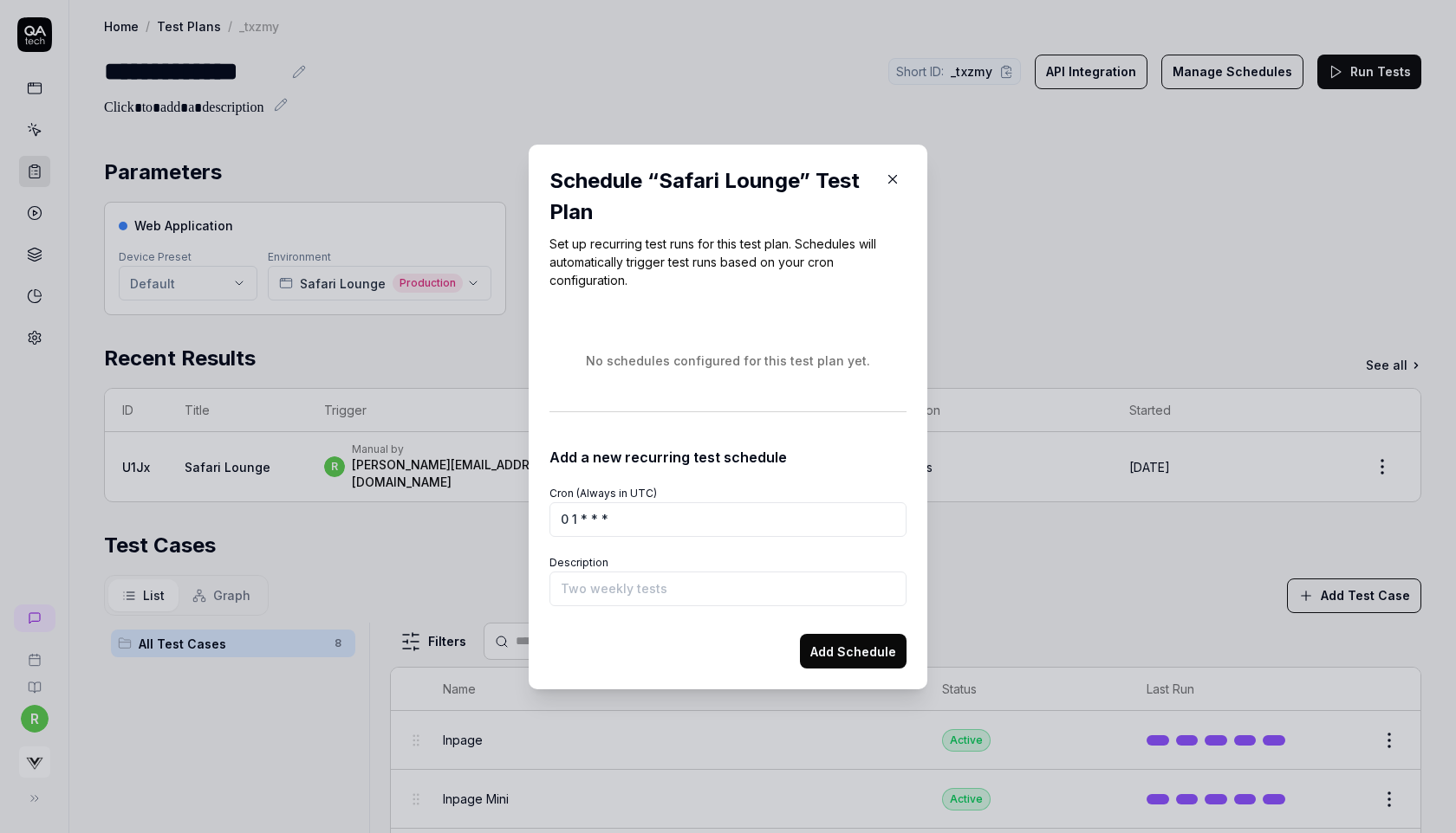
type input "0 1 * * *"
click at [616, 582] on input "Description" at bounding box center [728, 589] width 357 height 34
type input "Basic Tests"
click at [850, 640] on button "Add Schedule" at bounding box center [853, 651] width 107 height 34
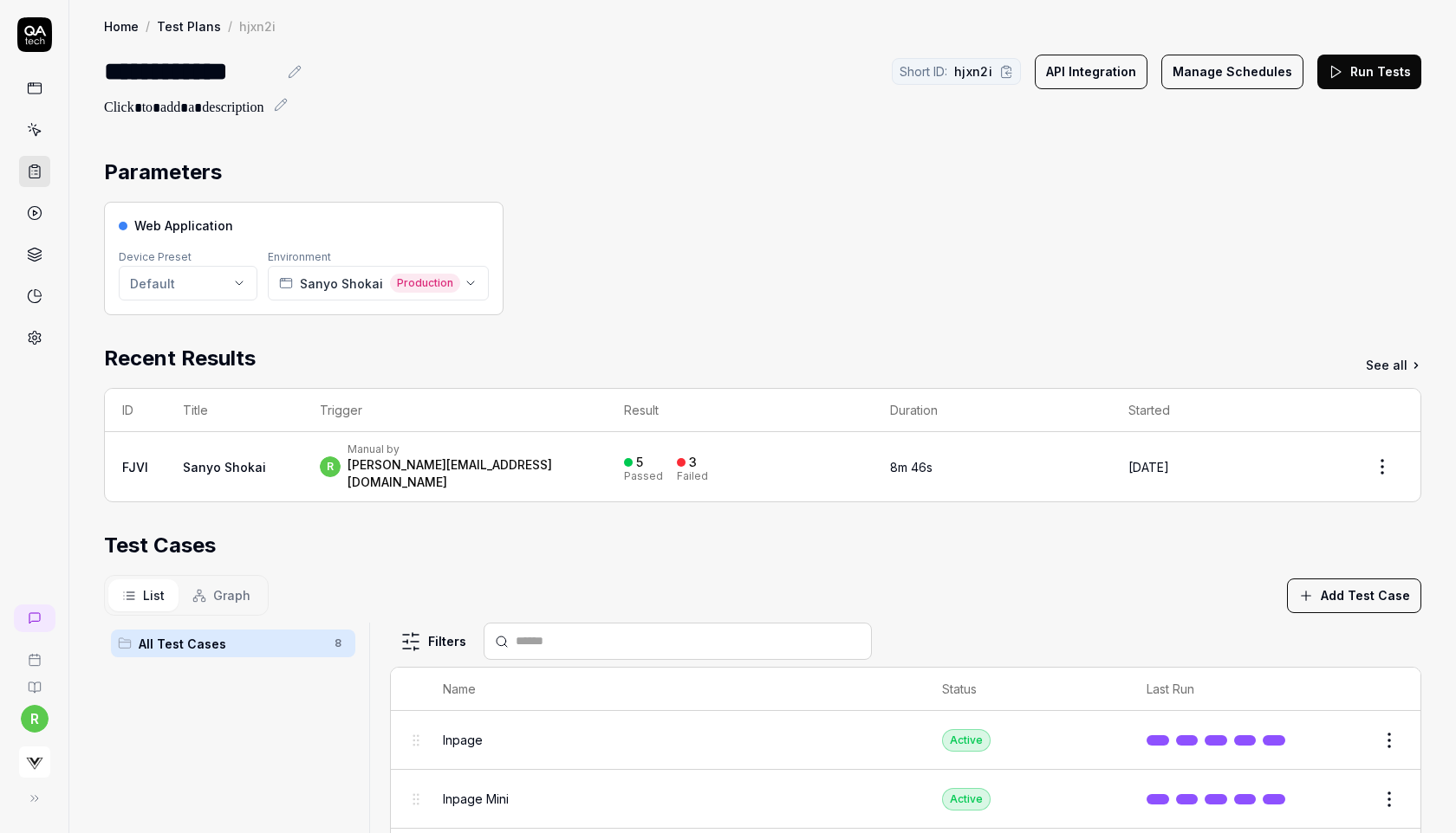
click at [1244, 64] on button "Manage Schedules" at bounding box center [1232, 72] width 142 height 34
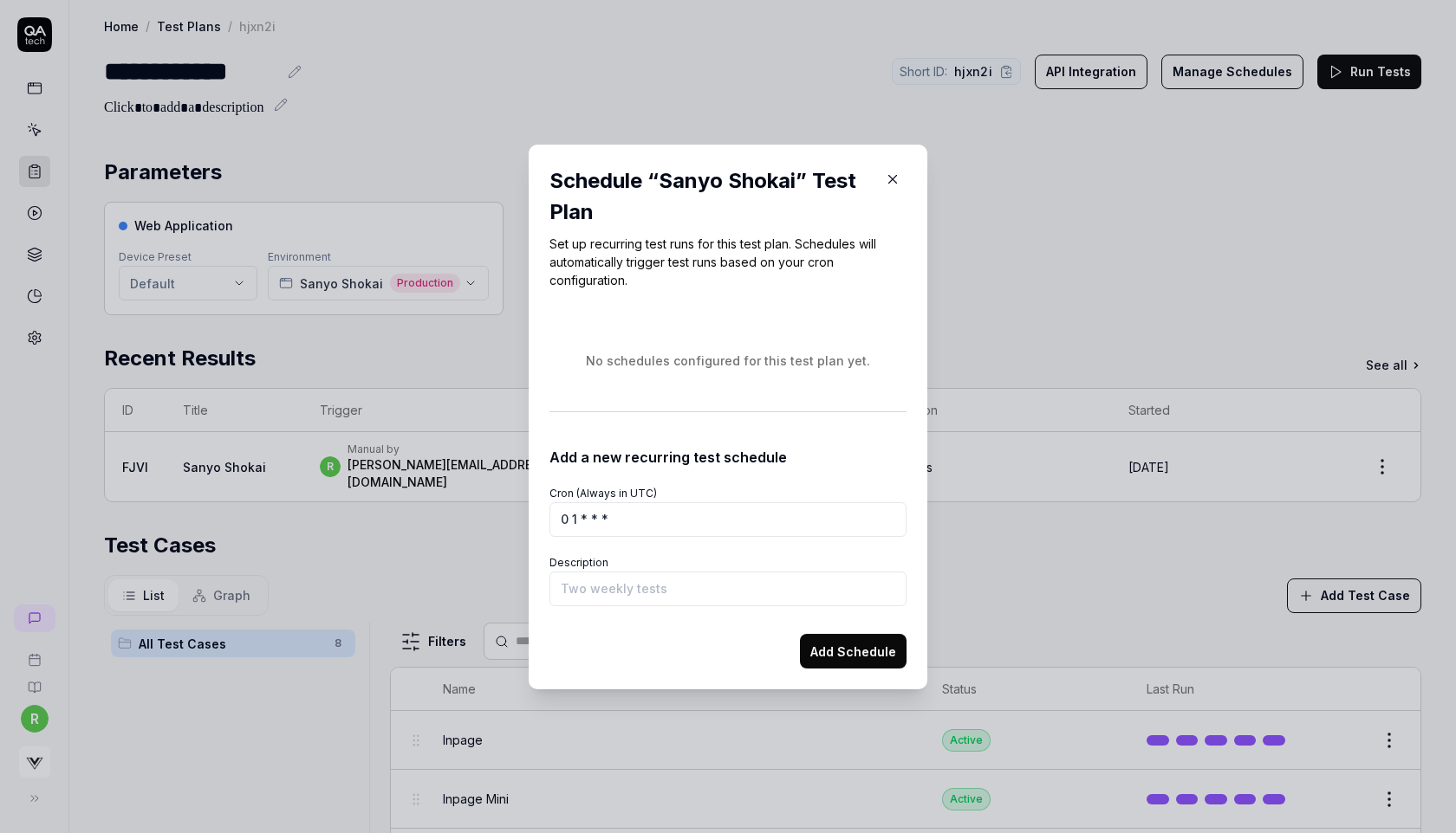
type input "0 1 * * *"
type input "Basic Tests"
click at [855, 650] on button "Add Schedule" at bounding box center [853, 651] width 107 height 34
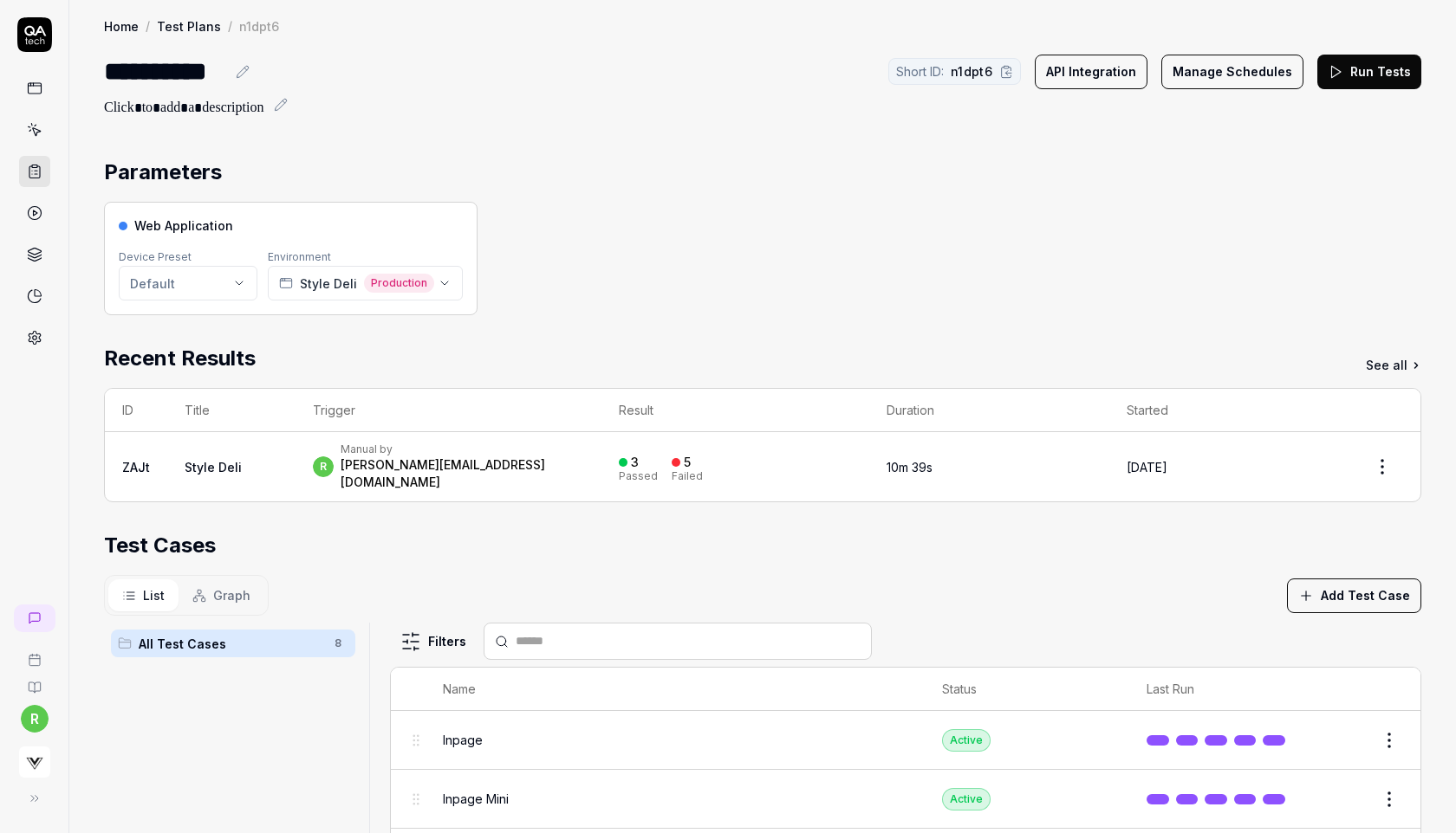
click at [1236, 78] on button "Manage Schedules" at bounding box center [1232, 72] width 142 height 34
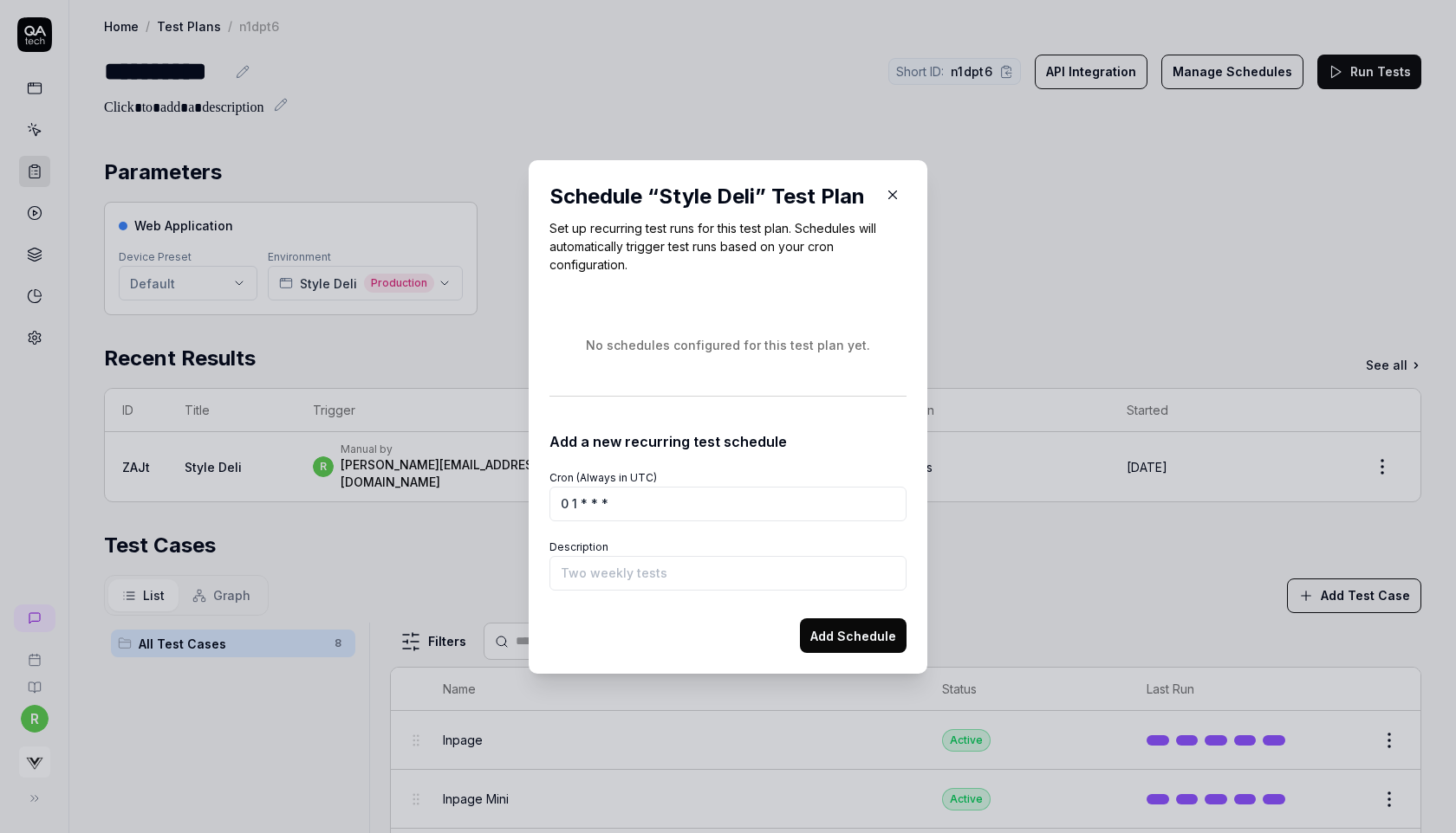
type input "0 1 * * *"
click at [580, 572] on input "Description" at bounding box center [728, 573] width 357 height 34
type input "b"
type input "Basic Tests"
click at [833, 640] on button "Add Schedule" at bounding box center [853, 635] width 107 height 34
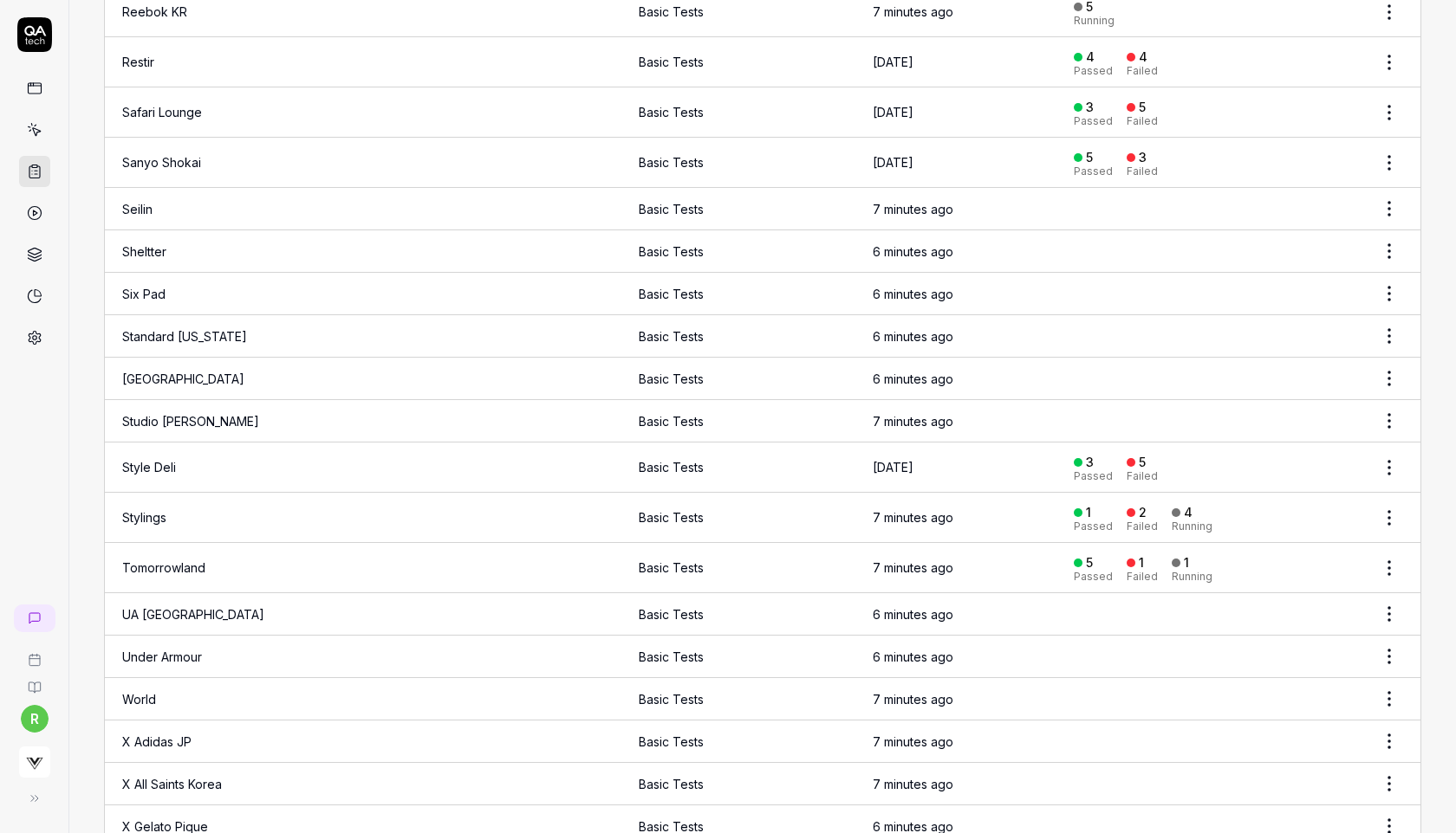
scroll to position [2579, 0]
